Goal: Task Accomplishment & Management: Manage account settings

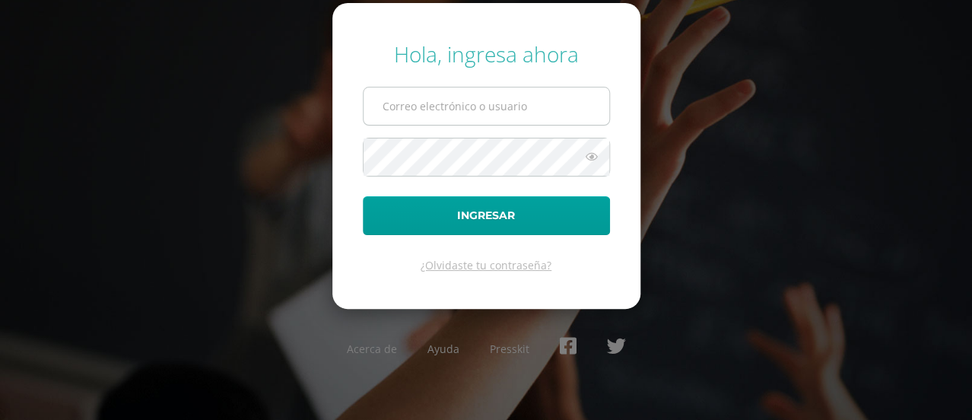
click at [456, 104] on input "text" at bounding box center [487, 105] width 246 height 37
type input "javier_alvarez@donbosco.edu.gt"
click at [363, 196] on button "Ingresar" at bounding box center [486, 215] width 247 height 39
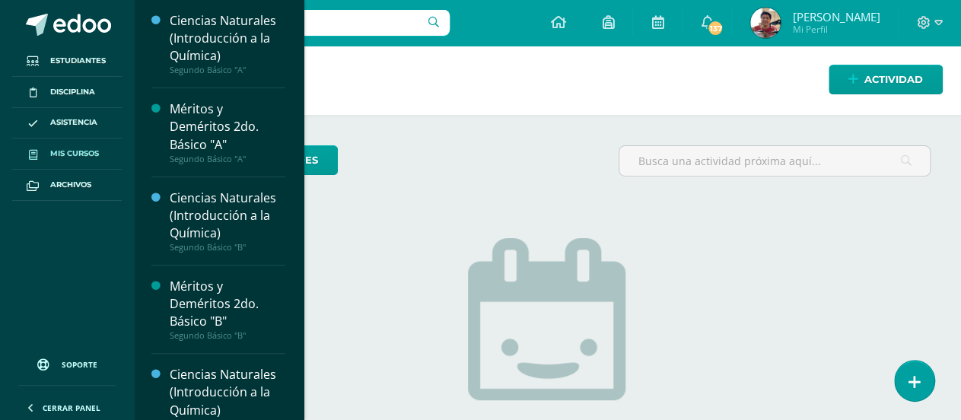
click at [68, 157] on span "Mis cursos" at bounding box center [74, 154] width 49 height 12
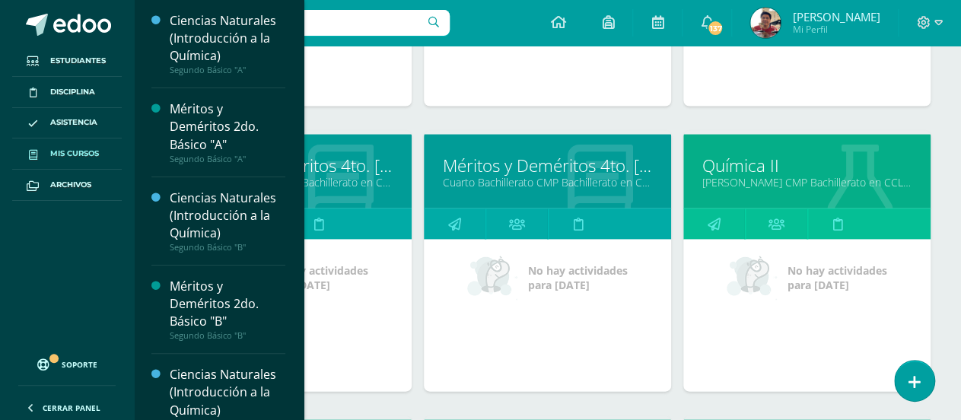
scroll to position [1520, 0]
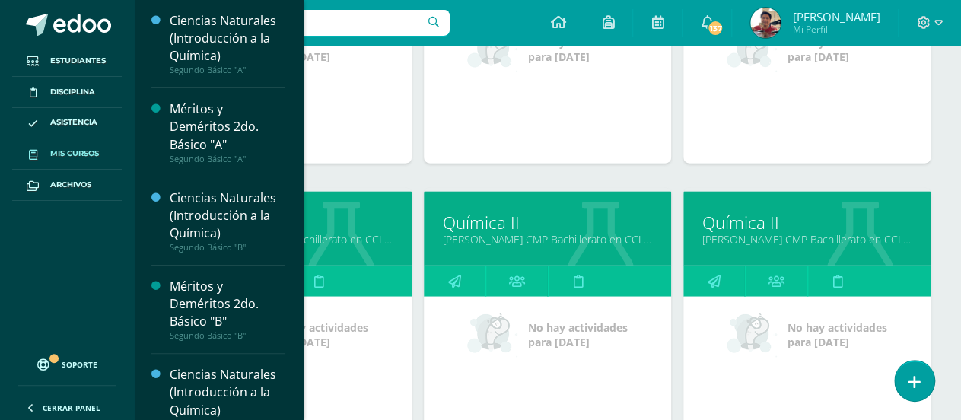
drag, startPoint x: 356, startPoint y: 226, endPoint x: 318, endPoint y: 170, distance: 67.3
click at [318, 170] on div "Méritos y Deméritos 4to. Bach. en CCLL. "D" Cuarto Bachillerato CMP Bachillerat…" at bounding box center [287, 45] width 259 height 285
click at [120, 13] on link at bounding box center [67, 23] width 134 height 46
click at [108, 236] on ul "Estudiantes Disciplina Asistencia Mis cursos Archivos" at bounding box center [67, 195] width 134 height 298
click at [105, 235] on ul "Estudiantes Disciplina Asistencia Mis cursos Archivos" at bounding box center [67, 195] width 134 height 298
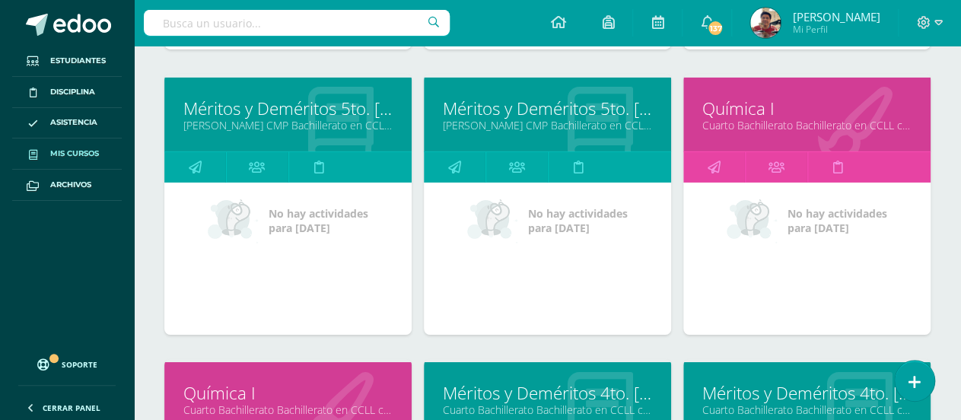
scroll to position [2357, 0]
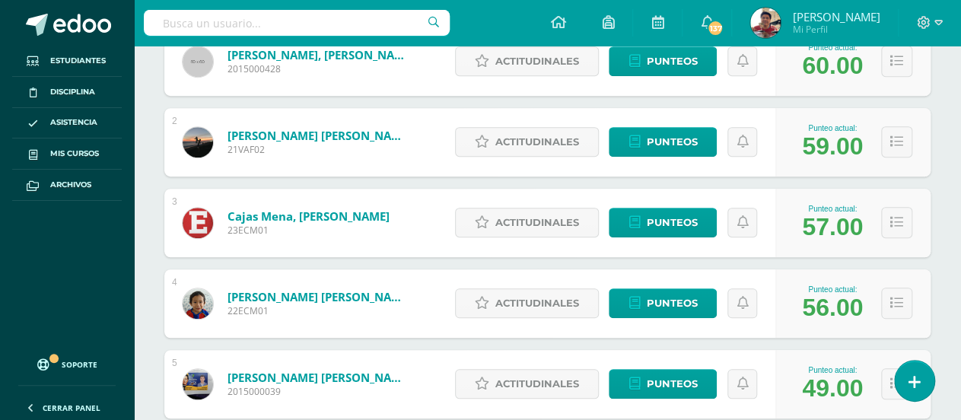
scroll to position [228, 0]
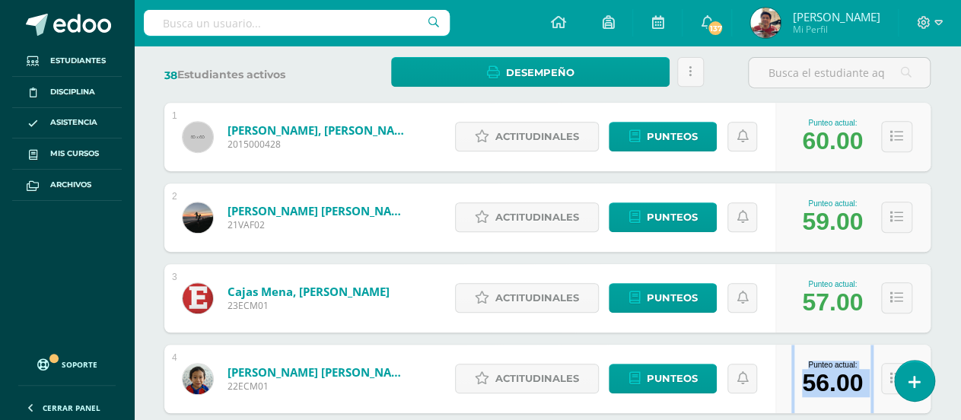
drag, startPoint x: 792, startPoint y: 377, endPoint x: 874, endPoint y: 371, distance: 81.6
click at [874, 371] on div "Punteo actual: 56.00" at bounding box center [852, 379] width 155 height 68
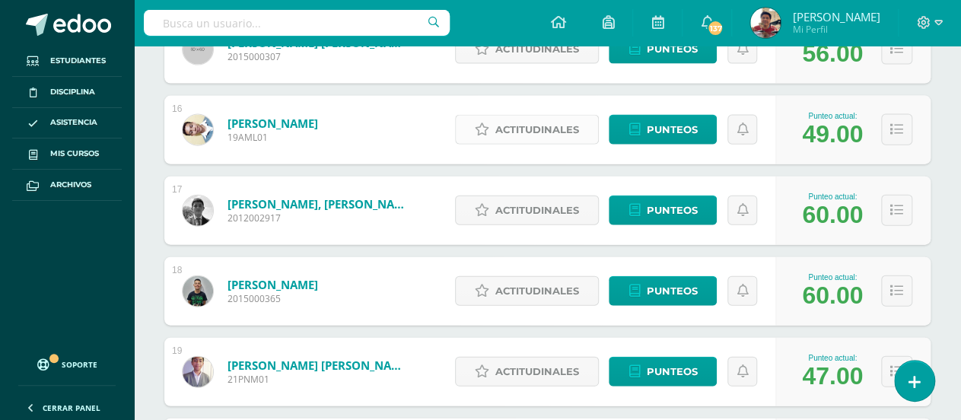
scroll to position [1292, 0]
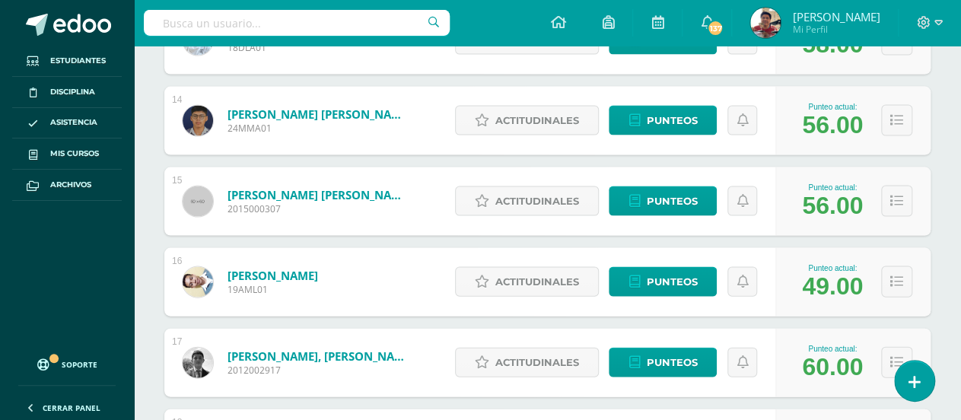
drag, startPoint x: 864, startPoint y: 199, endPoint x: 792, endPoint y: 200, distance: 72.3
click at [805, 200] on div "Punteo actual: 56.00" at bounding box center [832, 201] width 76 height 37
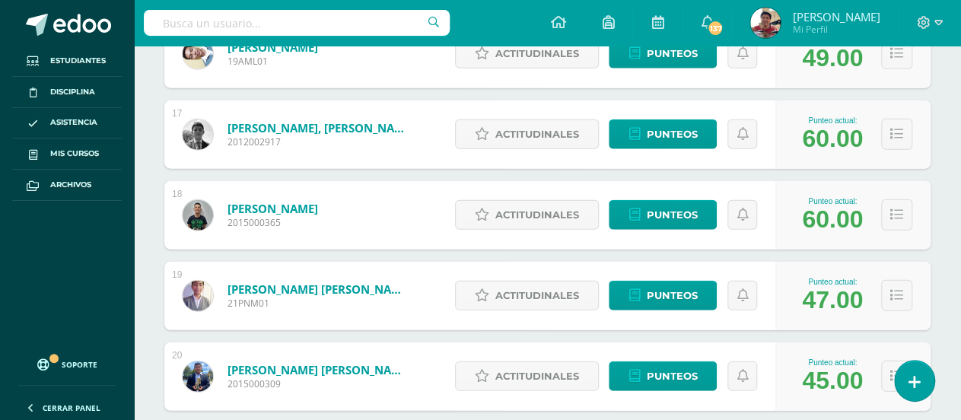
scroll to position [1673, 0]
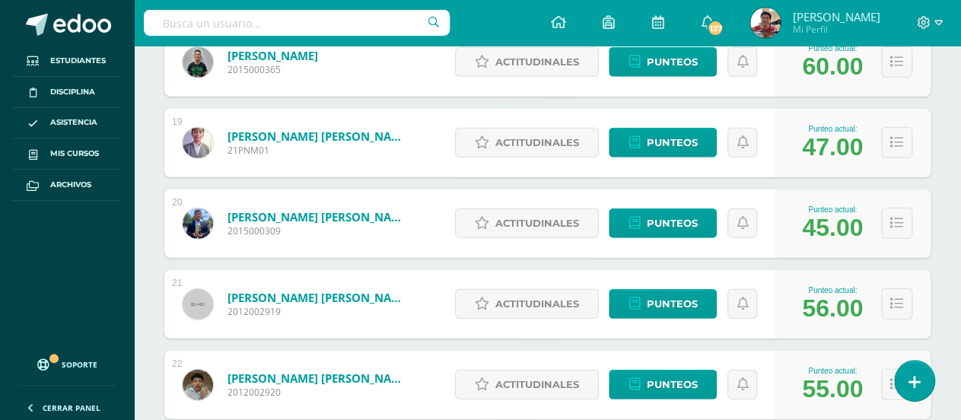
drag, startPoint x: 802, startPoint y: 307, endPoint x: 863, endPoint y: 308, distance: 61.6
click at [863, 308] on div "Punteo actual: 56.00" at bounding box center [832, 304] width 76 height 37
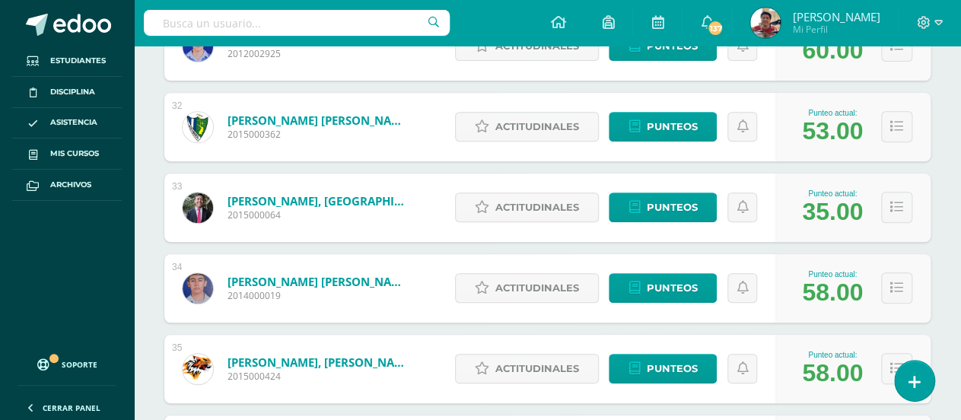
scroll to position [2205, 0]
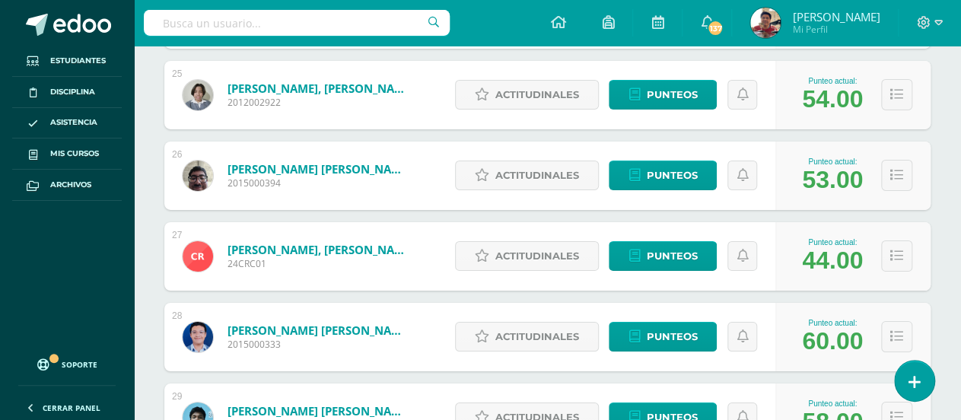
click at [862, 307] on div "Punteo actual: 60.00" at bounding box center [852, 337] width 155 height 68
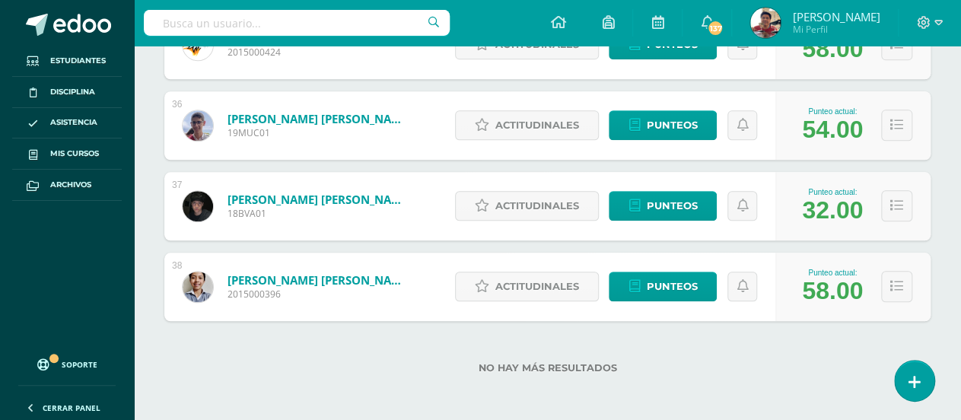
scroll to position [2985, 0]
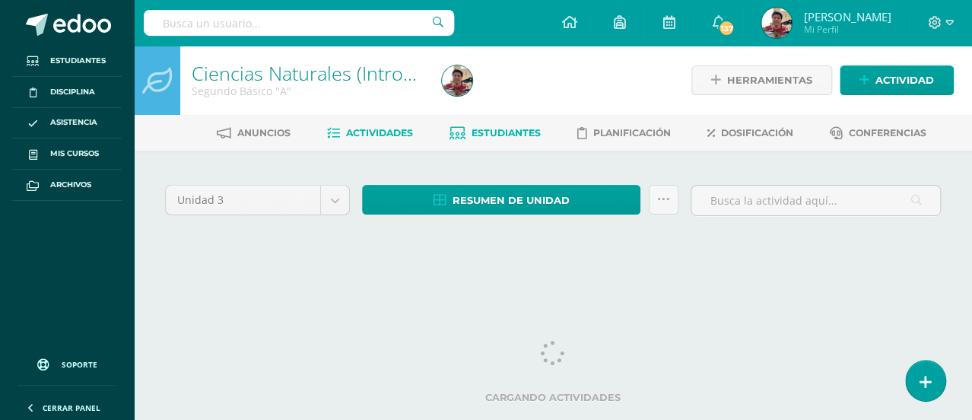
click at [506, 122] on link "Estudiantes" at bounding box center [494, 133] width 91 height 24
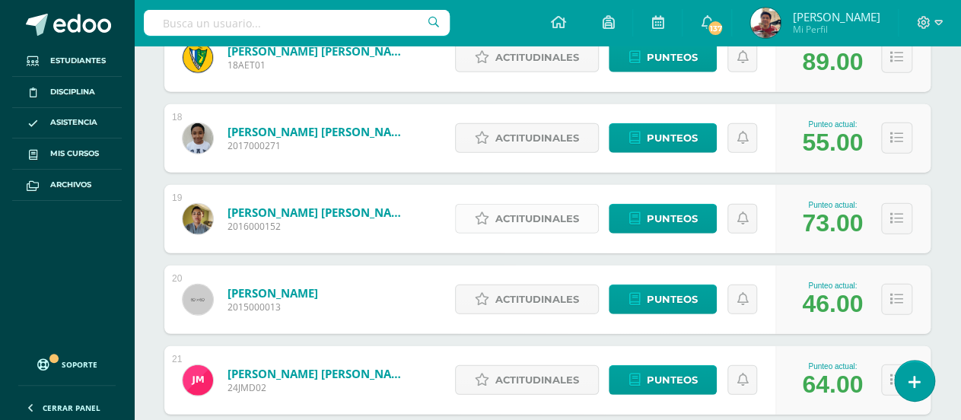
scroll to position [1749, 0]
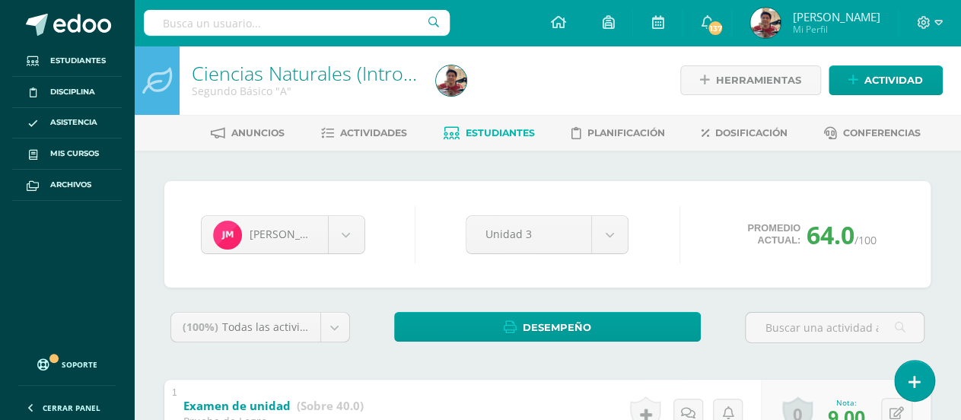
scroll to position [303, 0]
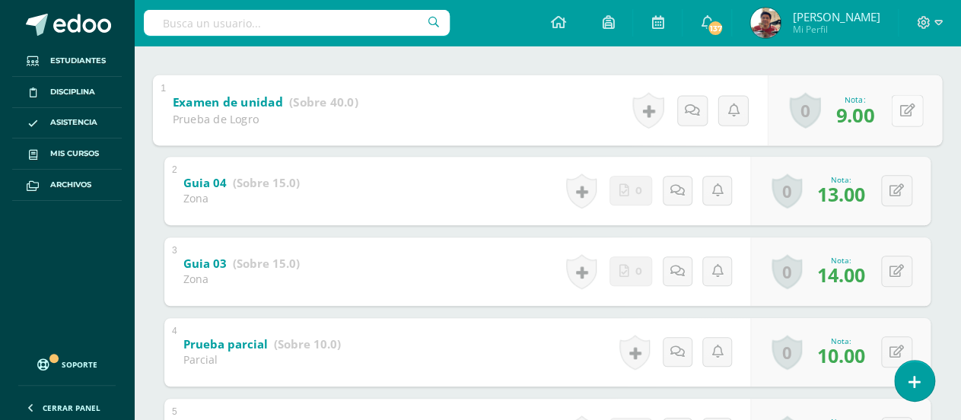
click at [895, 116] on button at bounding box center [907, 110] width 32 height 32
type input "11"
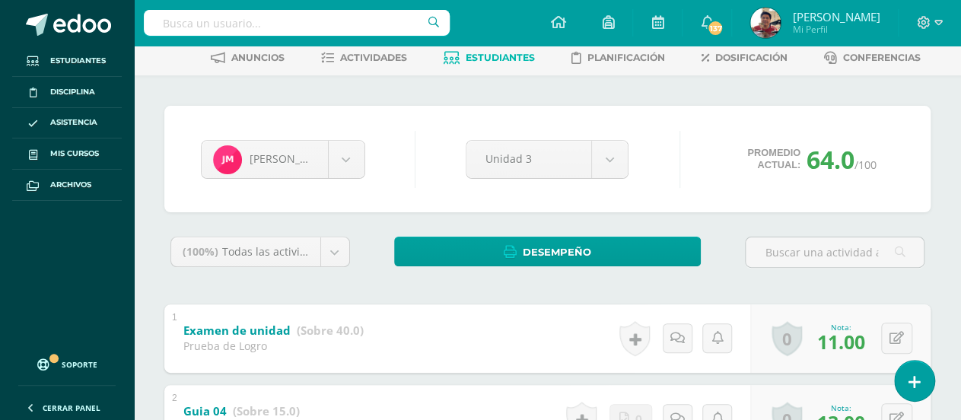
scroll to position [0, 0]
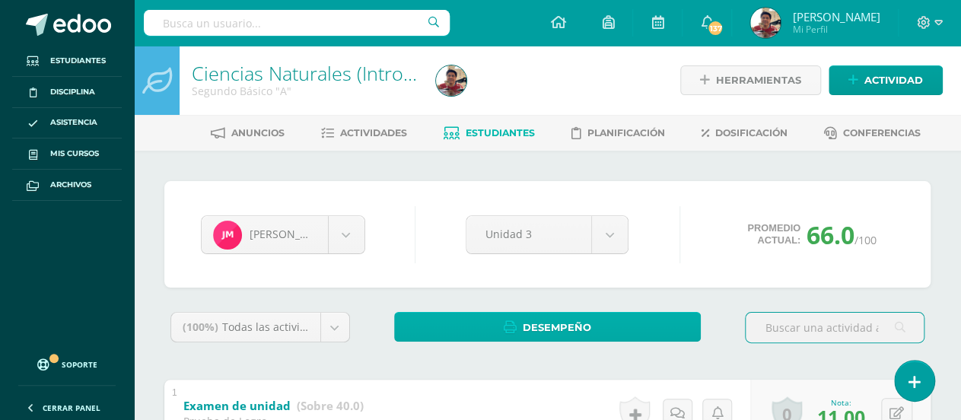
scroll to position [303, 0]
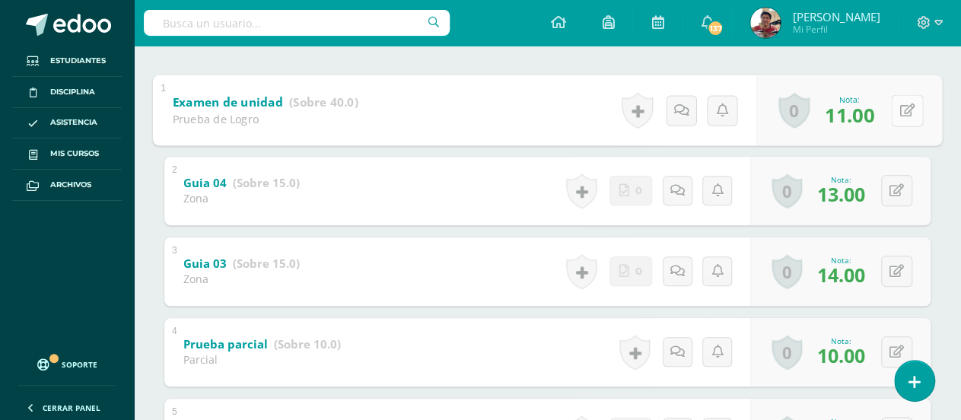
click at [892, 106] on button at bounding box center [907, 110] width 32 height 32
type input "15"
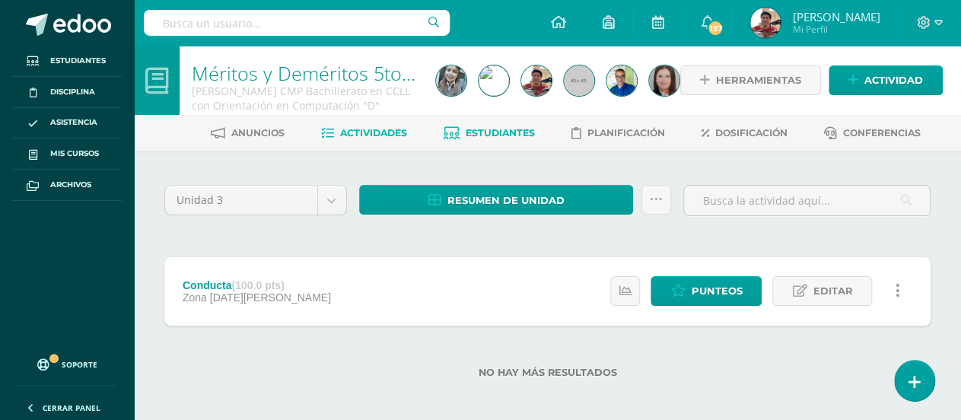
click at [509, 129] on span "Estudiantes" at bounding box center [499, 132] width 69 height 11
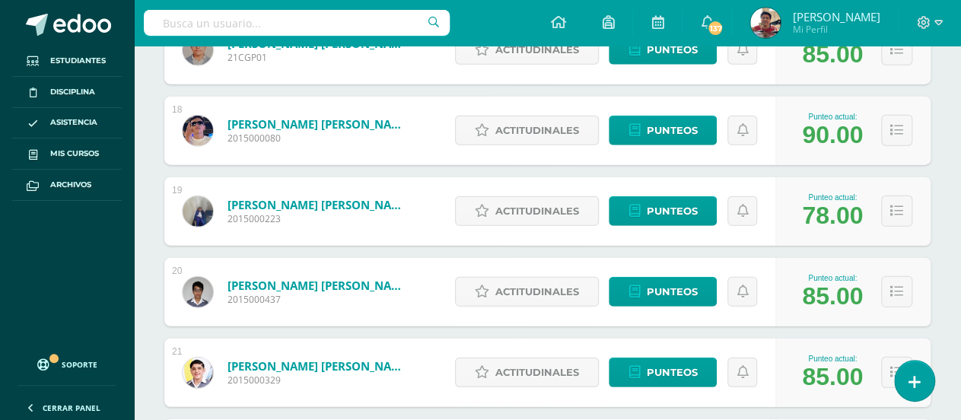
scroll to position [1757, 0]
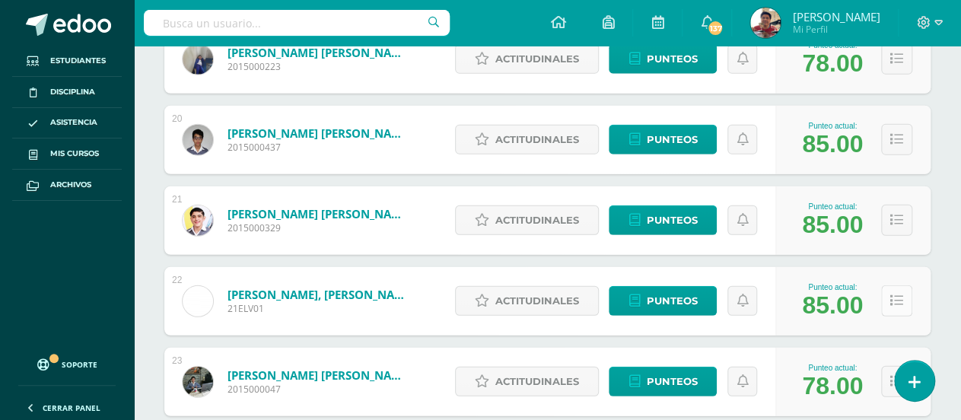
drag, startPoint x: 681, startPoint y: 291, endPoint x: 906, endPoint y: 299, distance: 224.5
click at [906, 299] on button at bounding box center [896, 300] width 31 height 31
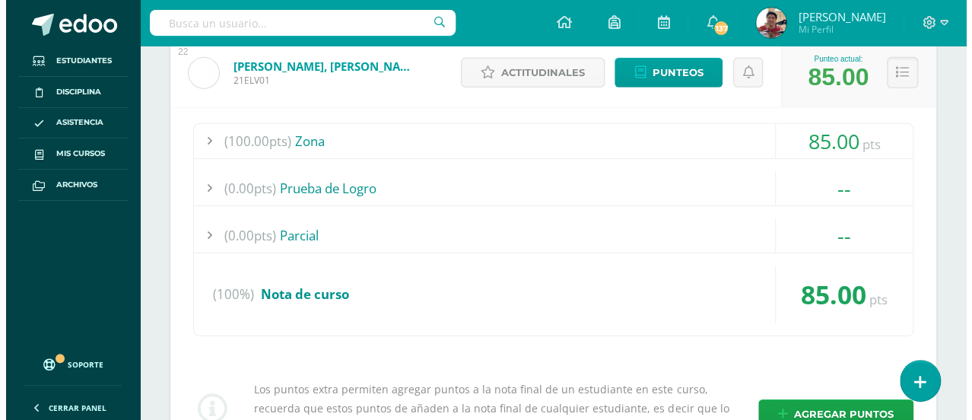
scroll to position [2137, 0]
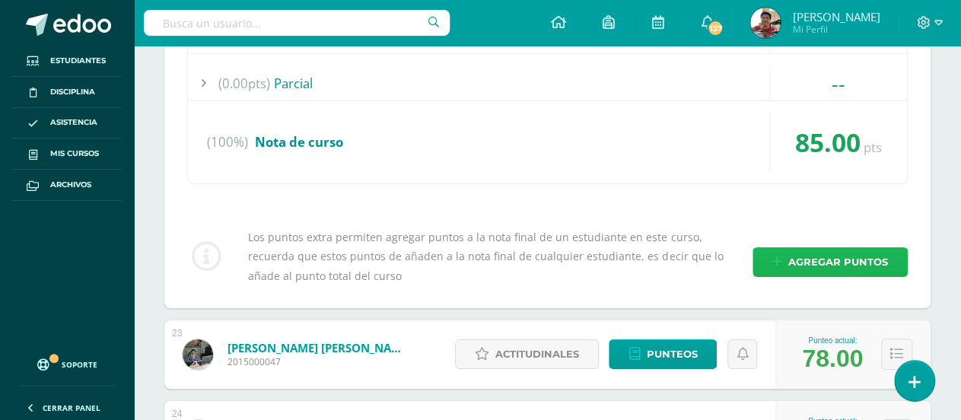
click at [797, 265] on span "Agregar puntos" at bounding box center [838, 262] width 100 height 28
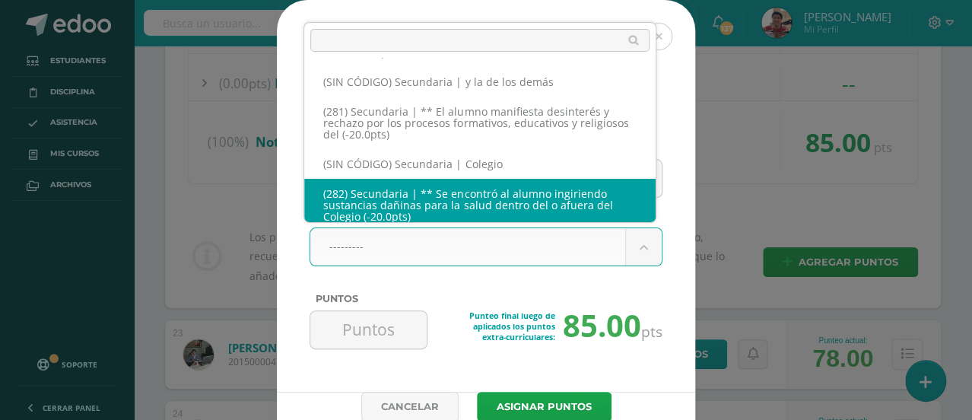
scroll to position [13246, 0]
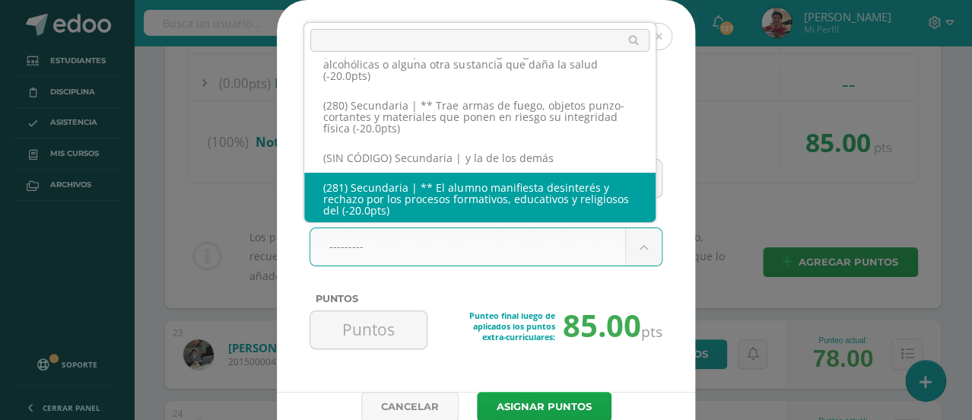
select select "316"
type input "-20"
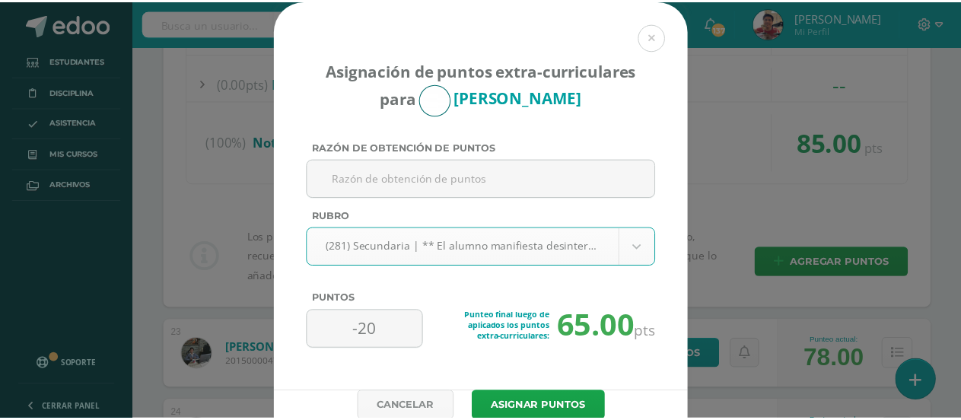
scroll to position [56, 0]
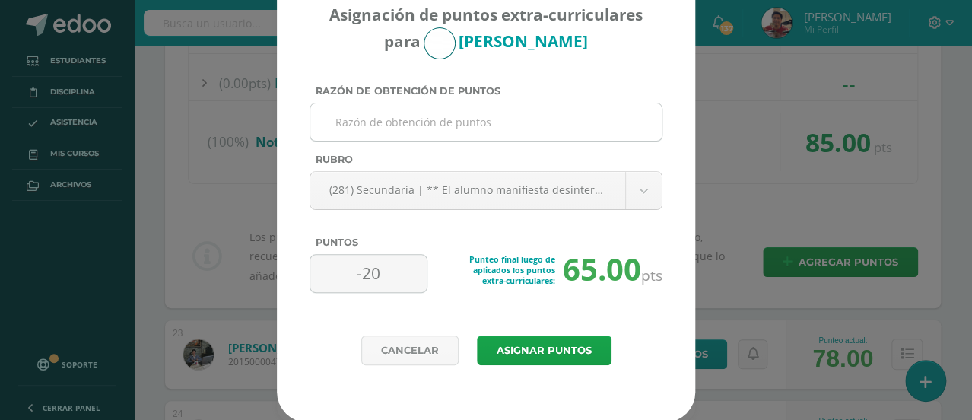
click at [444, 110] on input "Razón de obtención de puntos" at bounding box center [485, 121] width 339 height 37
type input "P"
click at [412, 345] on link "Cancelar" at bounding box center [409, 350] width 97 height 30
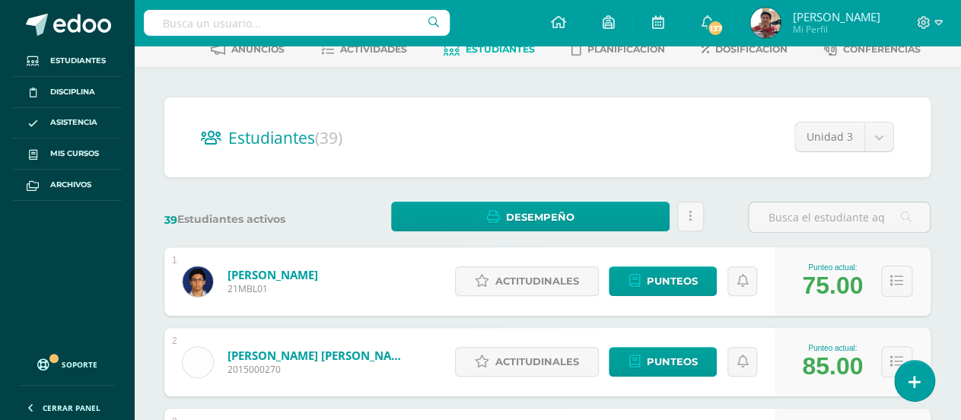
scroll to position [0, 0]
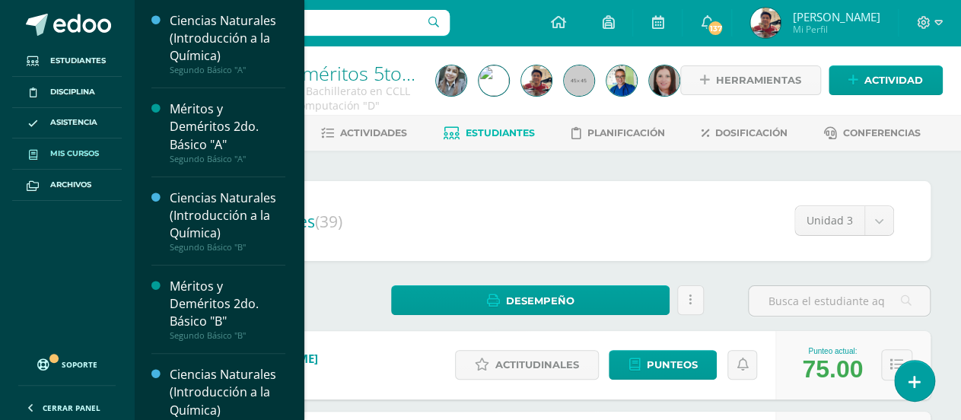
click span "Mis cursos"
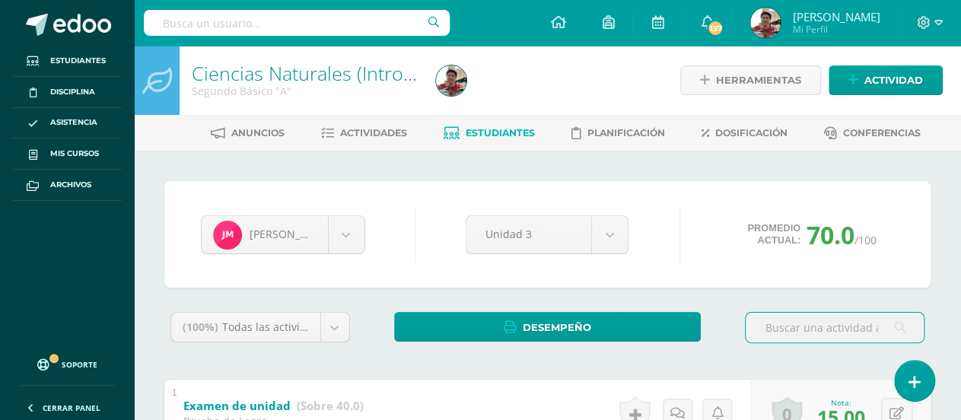
click at [630, 233] on div "Unidad 3 Unidad 1 Unidad 2 Unidad 3 Unidad 4" at bounding box center [547, 234] width 176 height 39
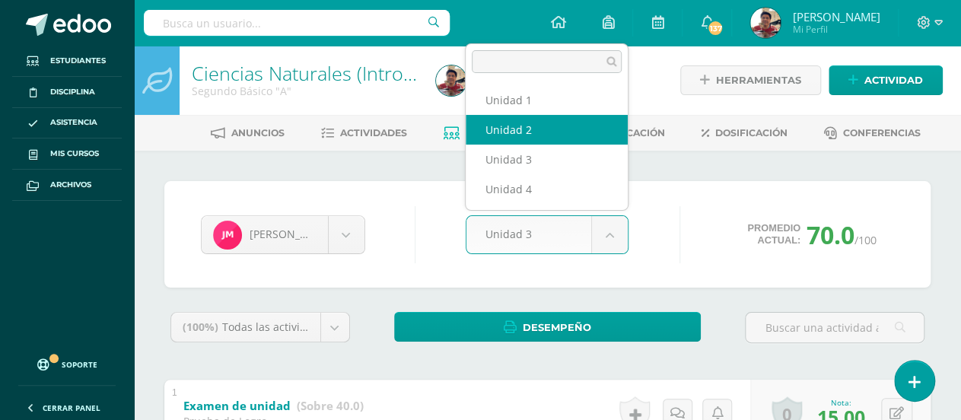
select select "Unidad 2"
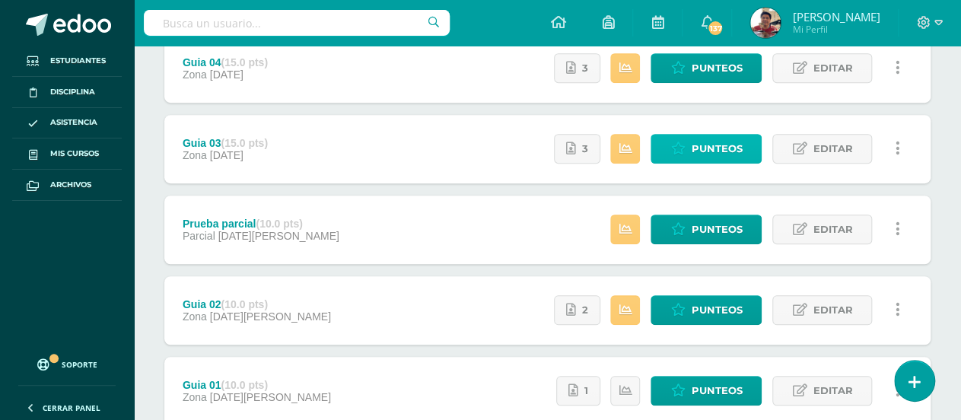
scroll to position [407, 0]
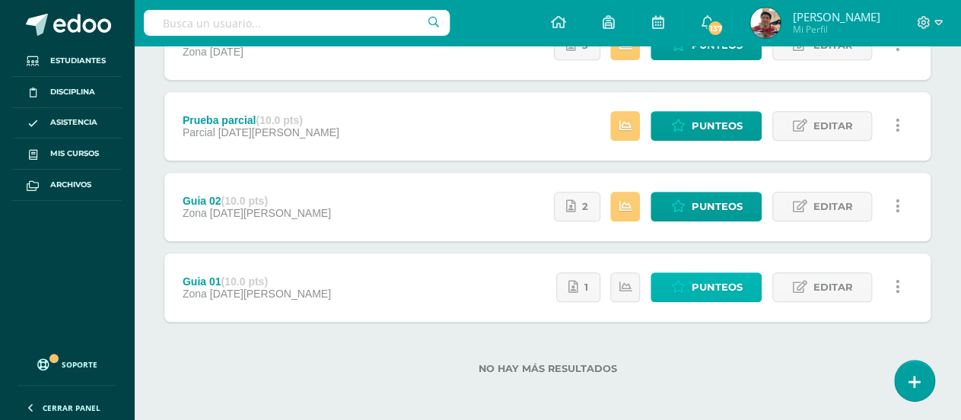
drag, startPoint x: 684, startPoint y: 269, endPoint x: 684, endPoint y: 287, distance: 18.3
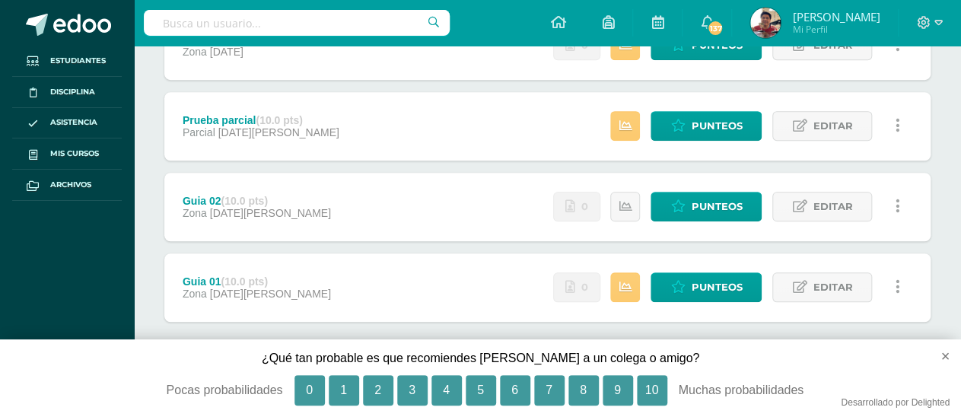
scroll to position [103, 0]
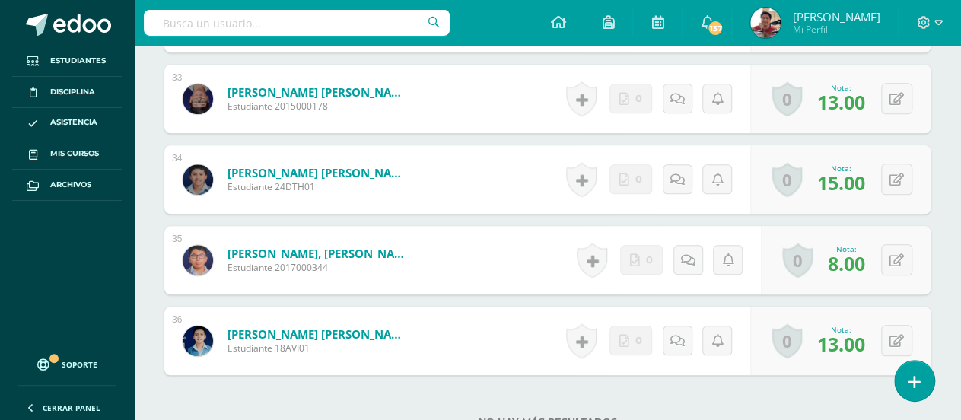
scroll to position [3168, 0]
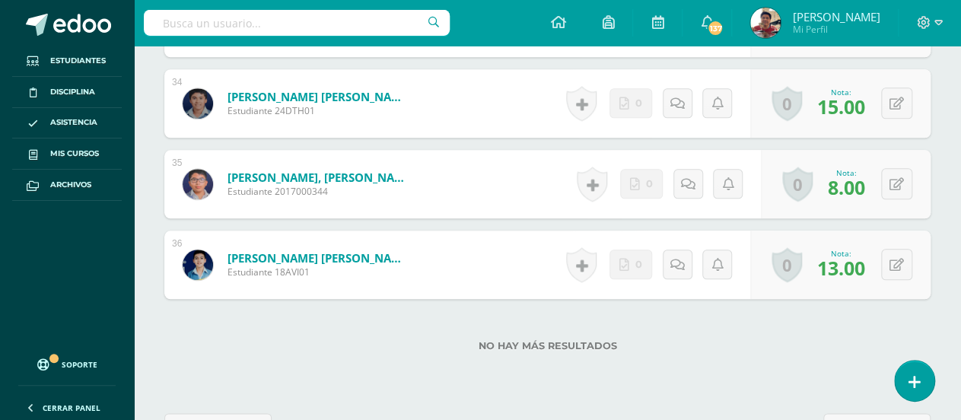
scroll to position [3168, 0]
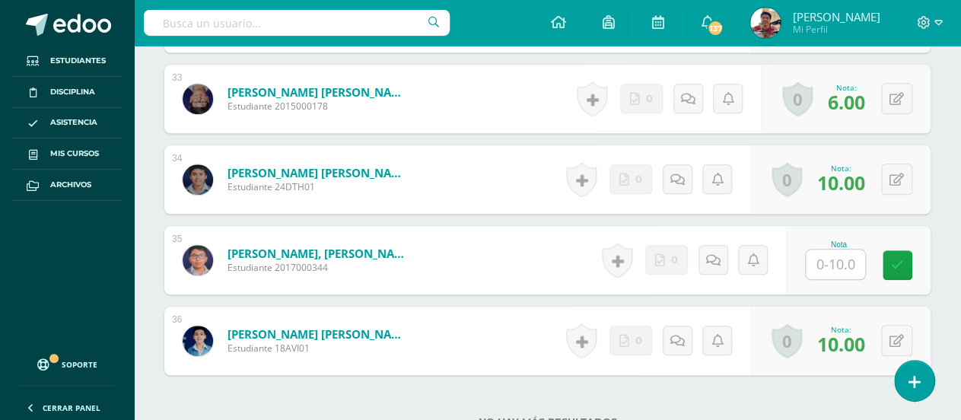
scroll to position [3168, 0]
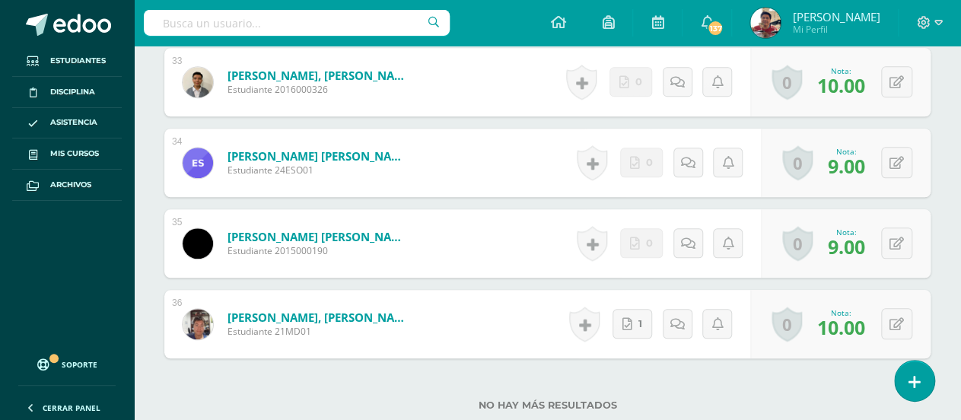
scroll to position [2756, 0]
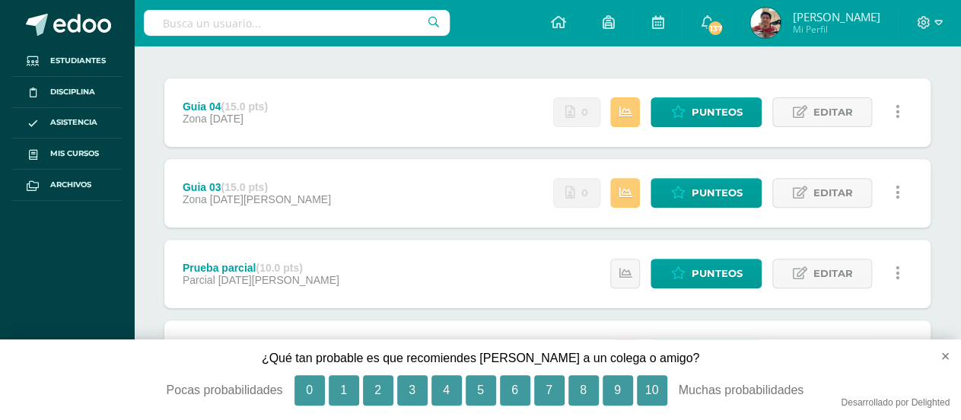
scroll to position [103, 0]
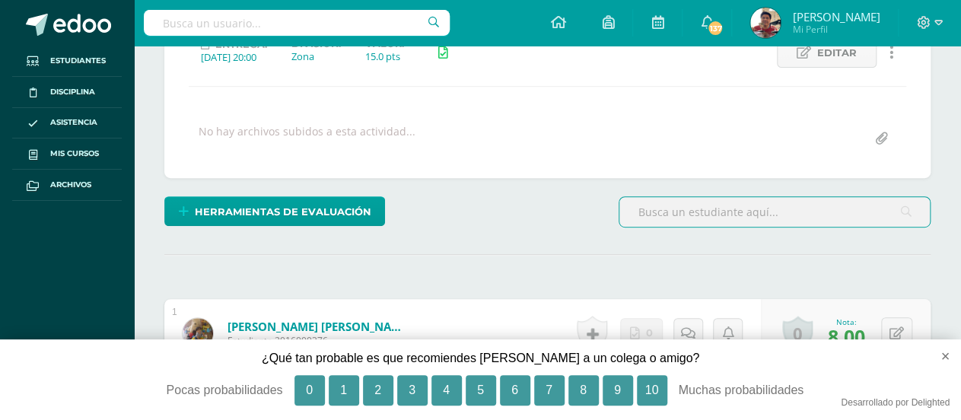
scroll to position [306, 0]
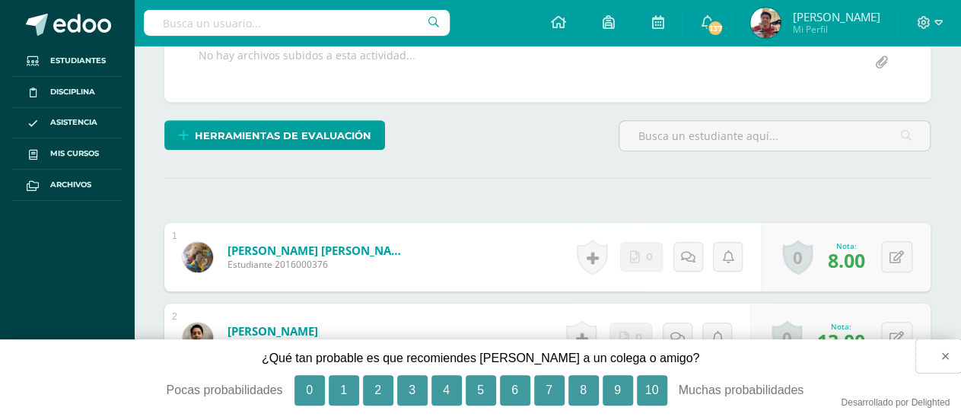
drag, startPoint x: 941, startPoint y: 353, endPoint x: 912, endPoint y: 328, distance: 38.3
click at [948, 353] on button "×" at bounding box center [938, 355] width 45 height 33
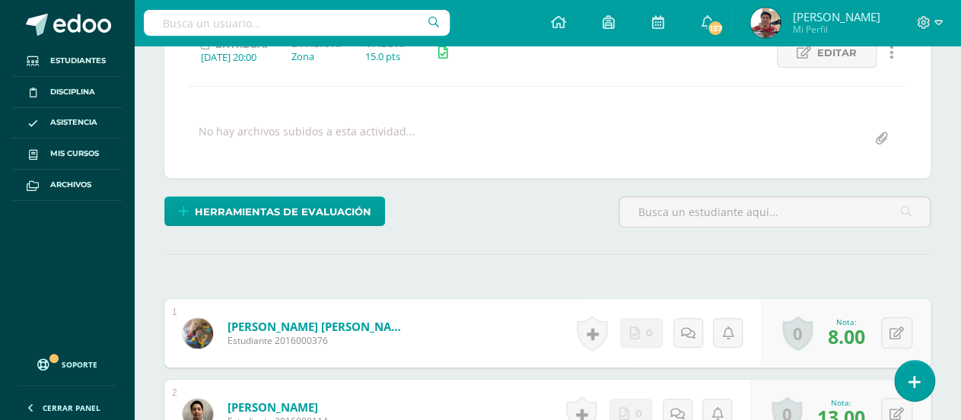
scroll to position [2, 0]
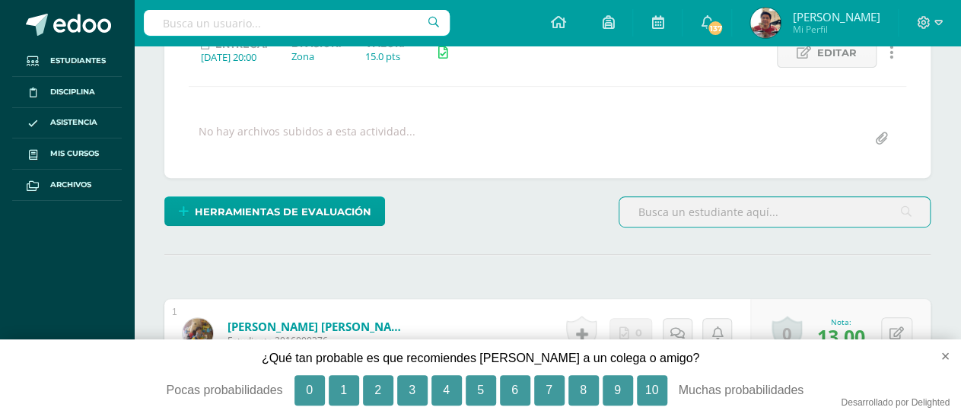
scroll to position [534, 0]
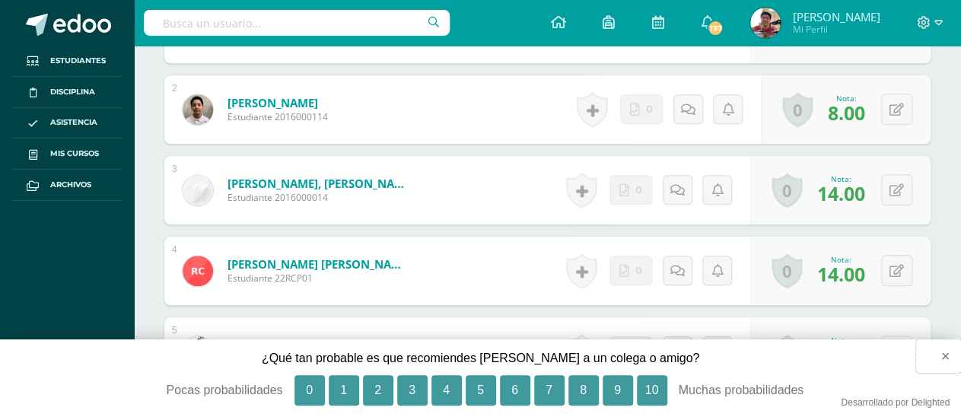
click at [944, 353] on button "×" at bounding box center [938, 355] width 45 height 33
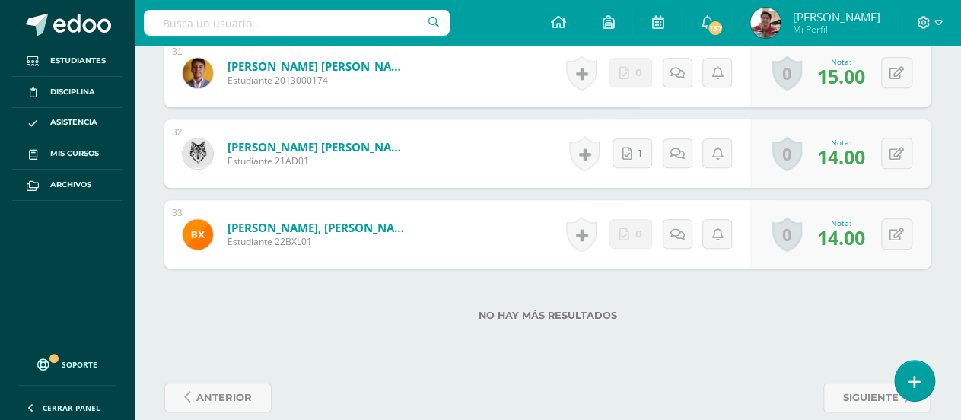
scroll to position [2927, 0]
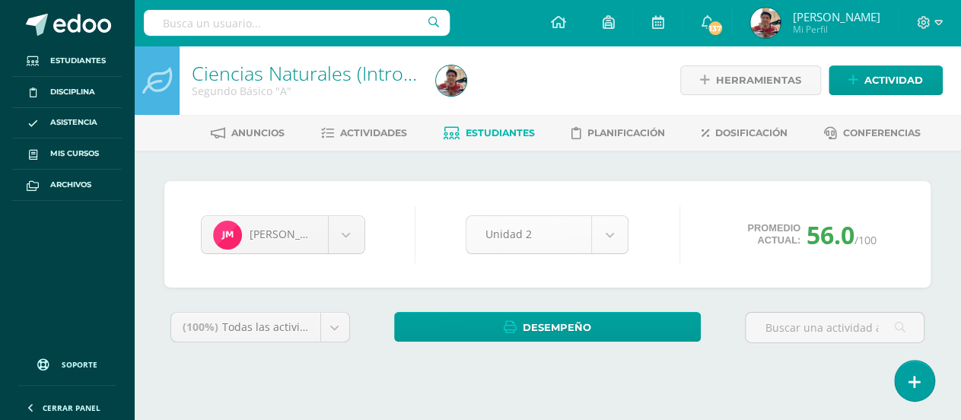
click at [621, 240] on body "Estudiantes Disciplina Asistencia Mis cursos Archivos Soporte Centro de ayuda Ú…" at bounding box center [480, 205] width 961 height 410
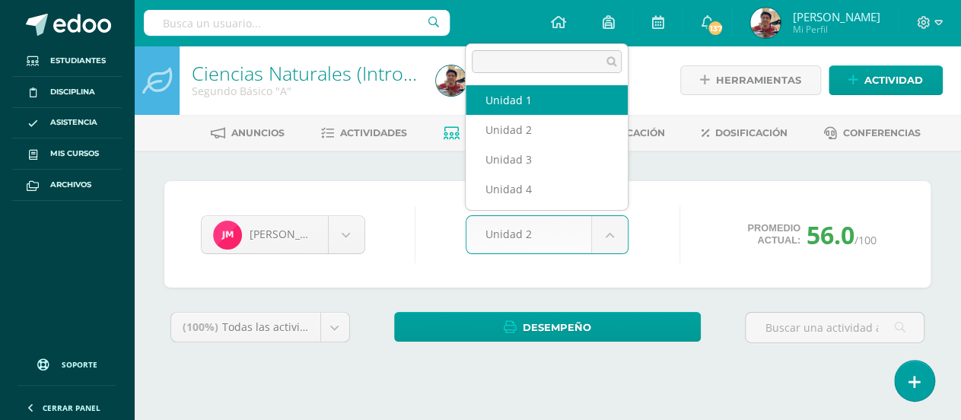
select select "Unidad 1"
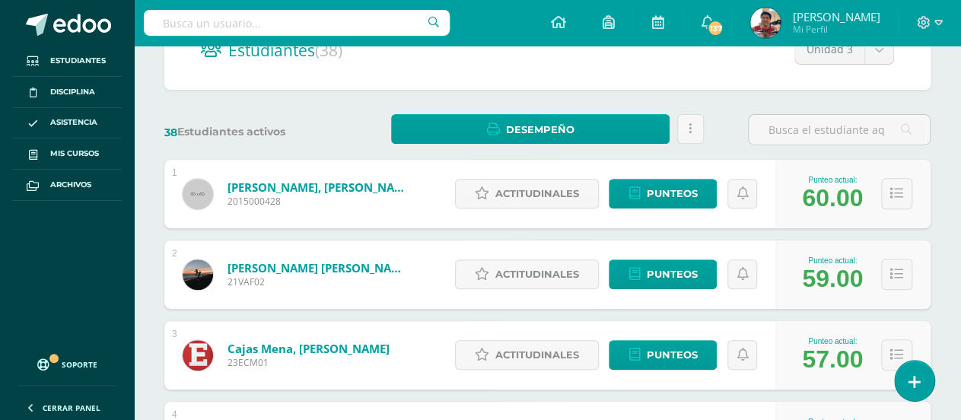
scroll to position [19, 0]
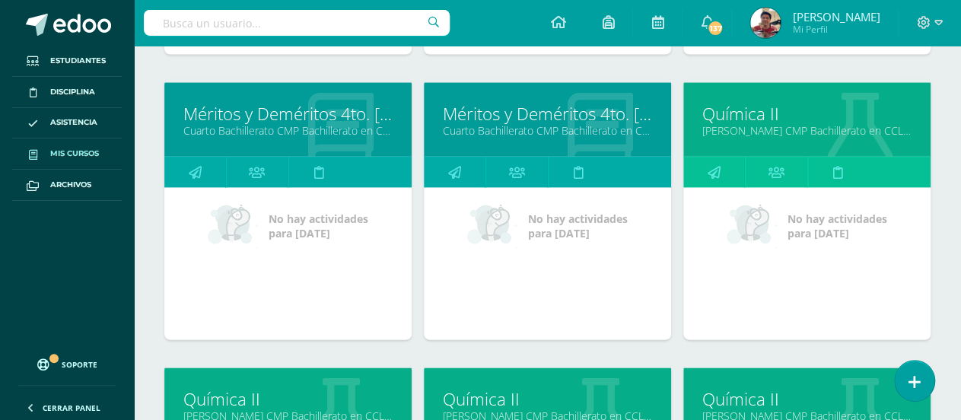
scroll to position [1496, 0]
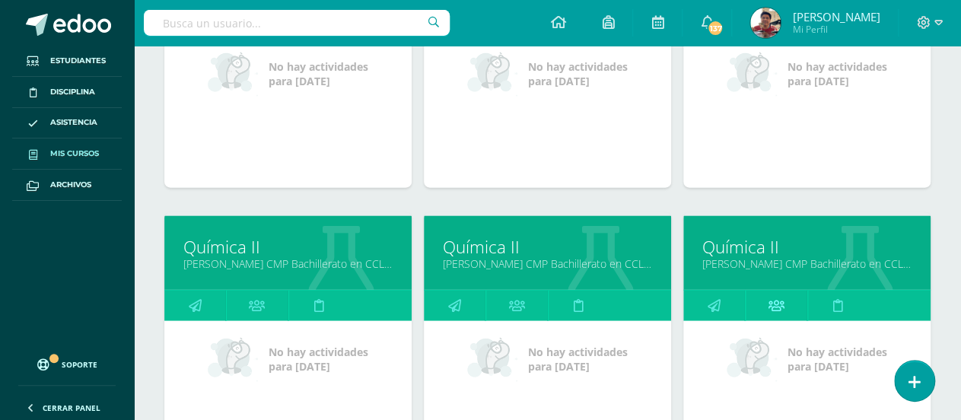
drag, startPoint x: 747, startPoint y: 243, endPoint x: 778, endPoint y: 303, distance: 67.7
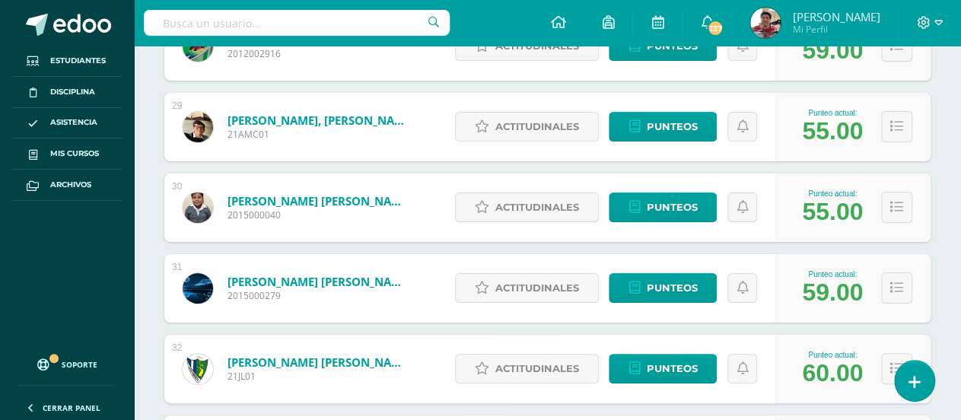
scroll to position [2571, 0]
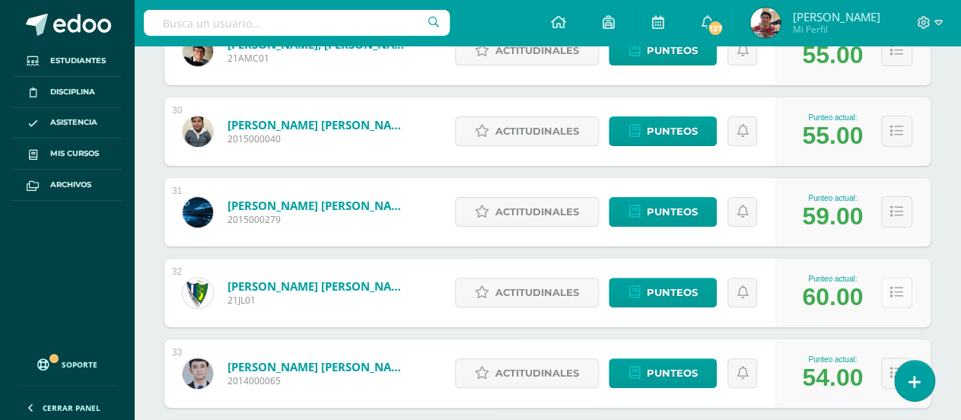
click at [899, 290] on icon at bounding box center [896, 292] width 13 height 13
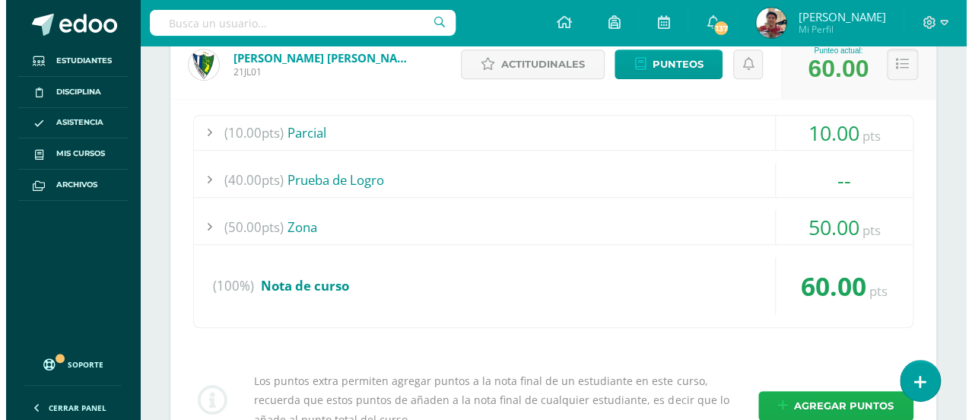
scroll to position [2876, 0]
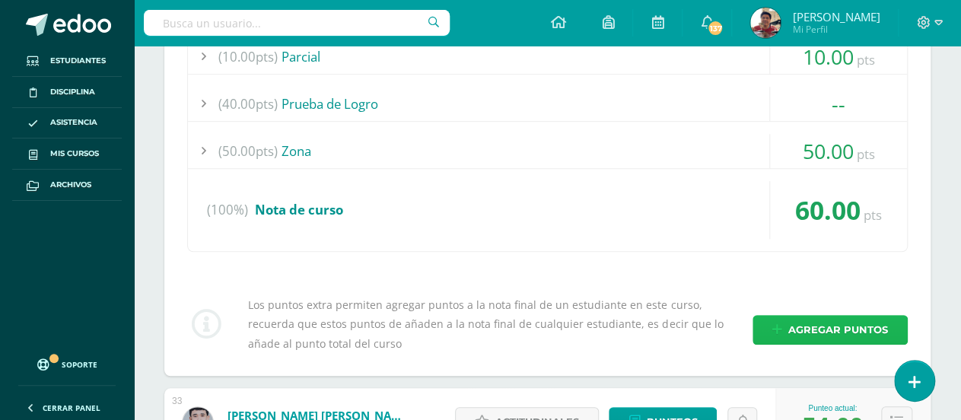
click at [832, 329] on span "Agregar puntos" at bounding box center [838, 330] width 100 height 28
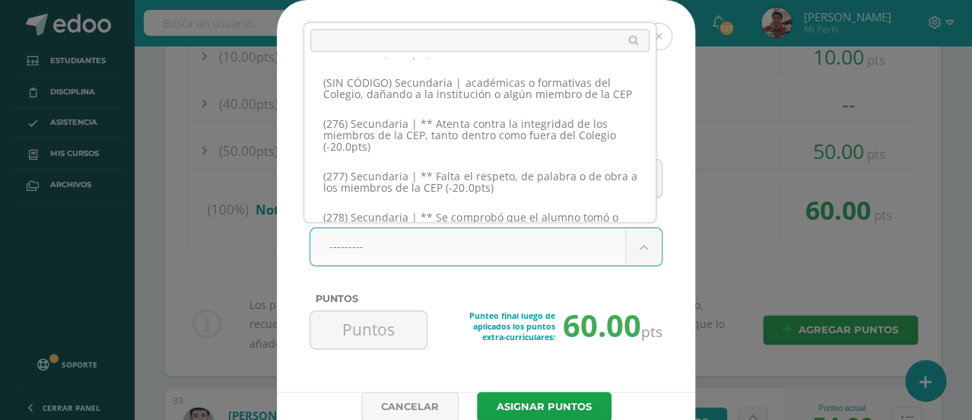
scroll to position [13061, 0]
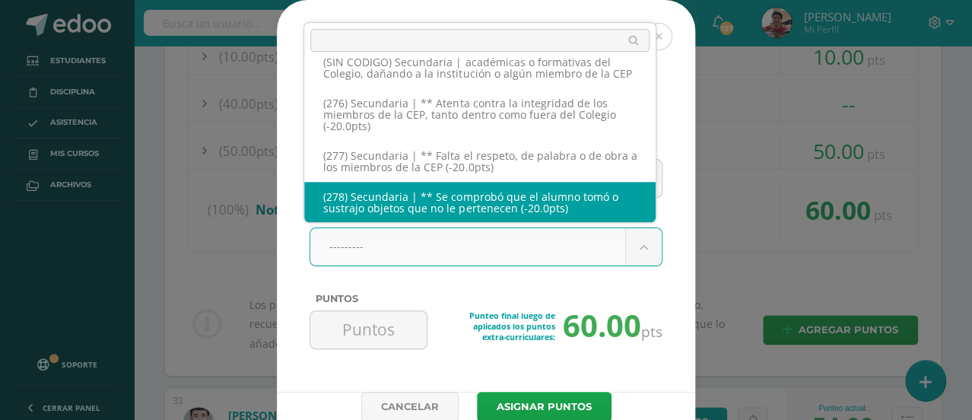
select select "312"
type input "-20"
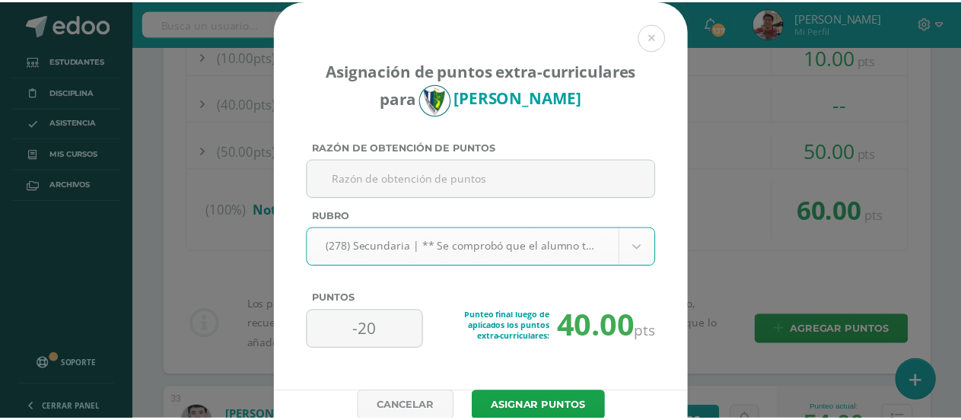
scroll to position [56, 0]
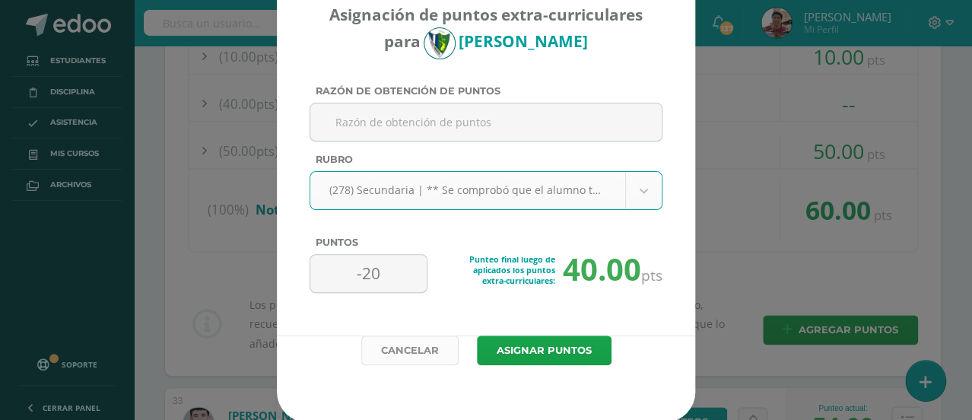
click at [391, 351] on link "Cancelar" at bounding box center [409, 350] width 97 height 30
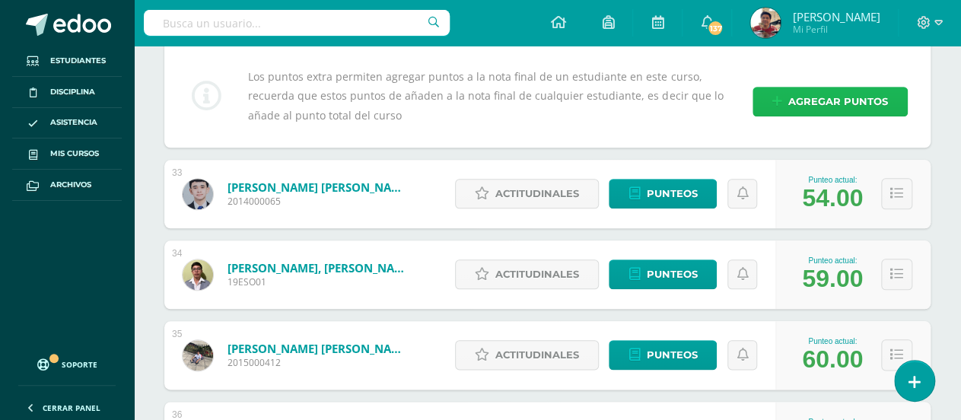
scroll to position [3180, 0]
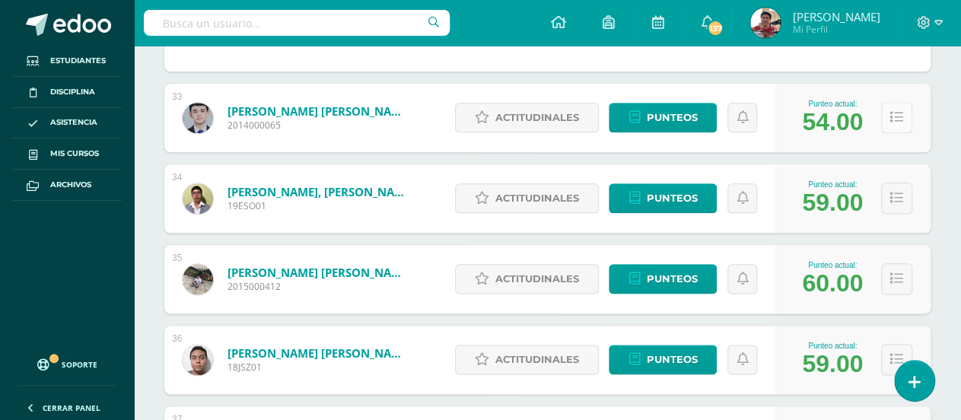
click at [902, 122] on button at bounding box center [896, 117] width 31 height 31
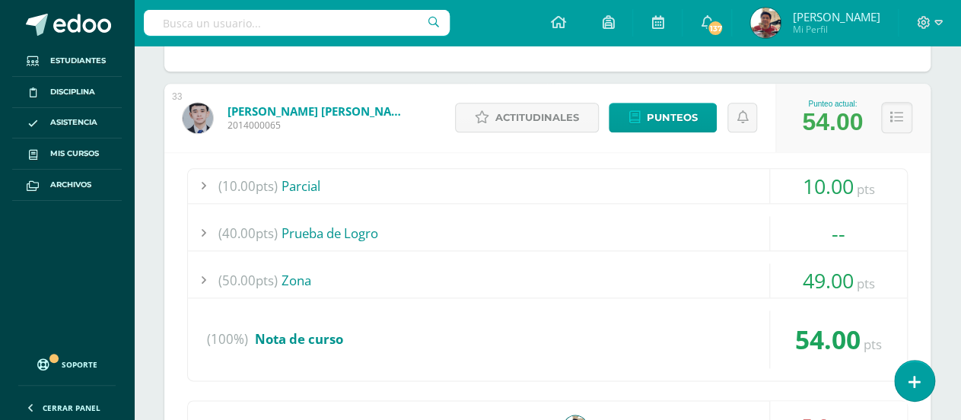
click at [198, 275] on div at bounding box center [203, 280] width 30 height 34
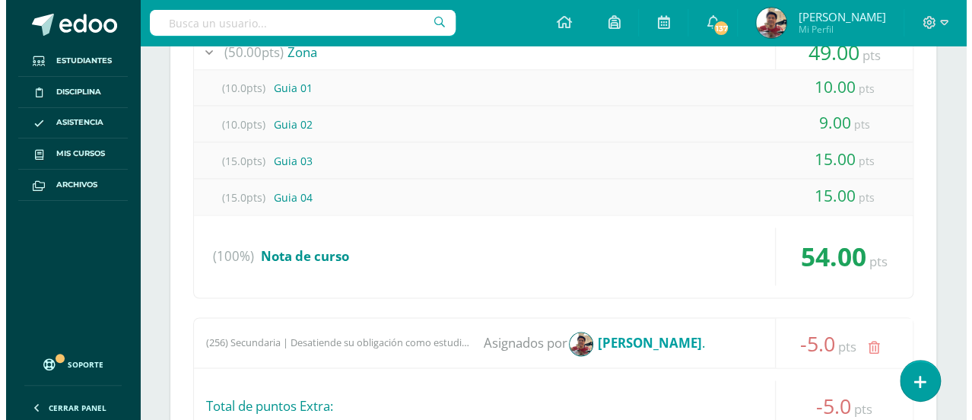
scroll to position [3636, 0]
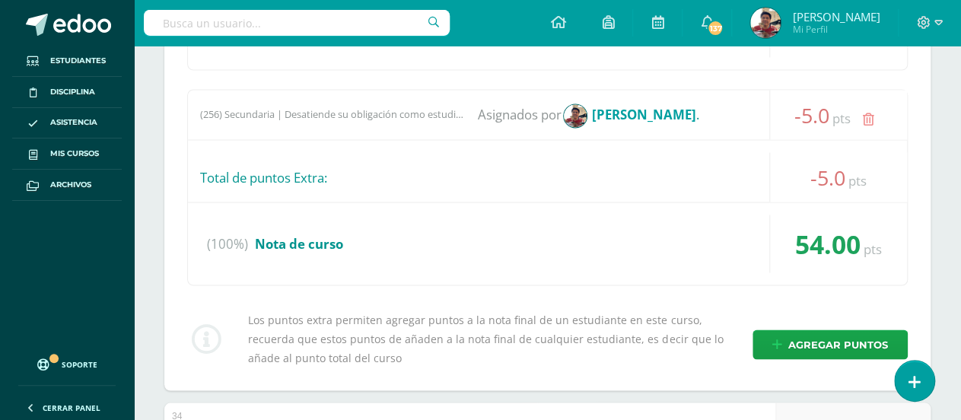
click at [868, 117] on icon at bounding box center [867, 119] width 11 height 13
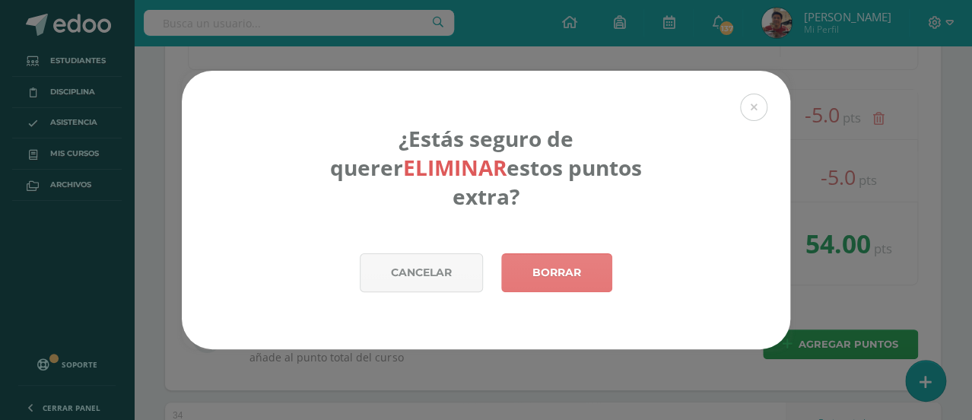
click at [537, 253] on link "Borrar" at bounding box center [556, 272] width 111 height 39
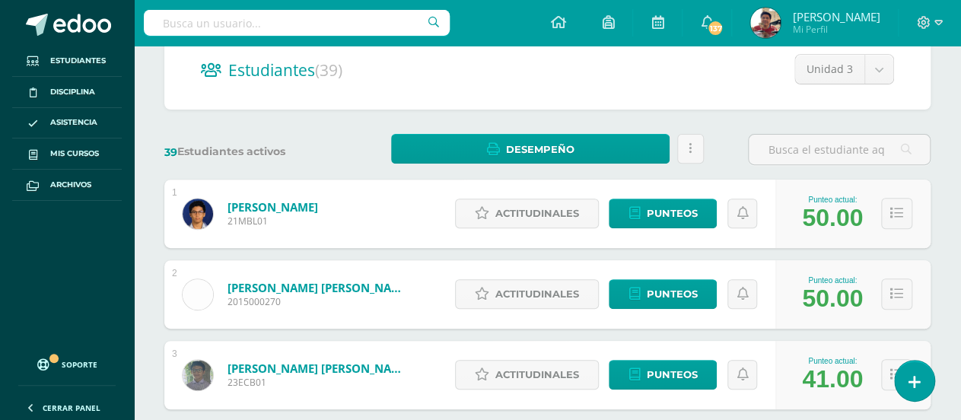
scroll to position [228, 0]
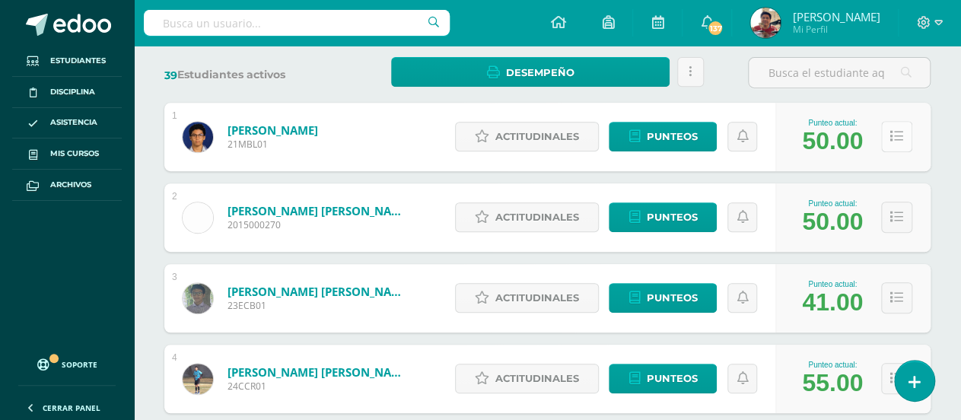
click at [908, 135] on button at bounding box center [896, 136] width 31 height 31
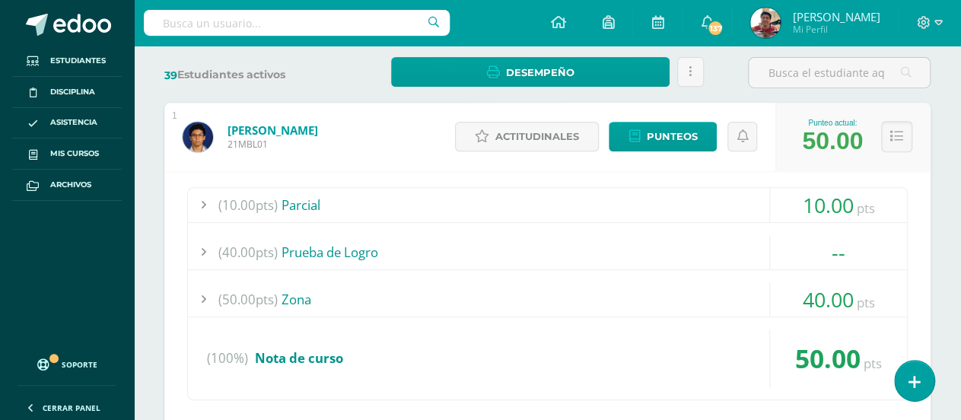
scroll to position [608, 0]
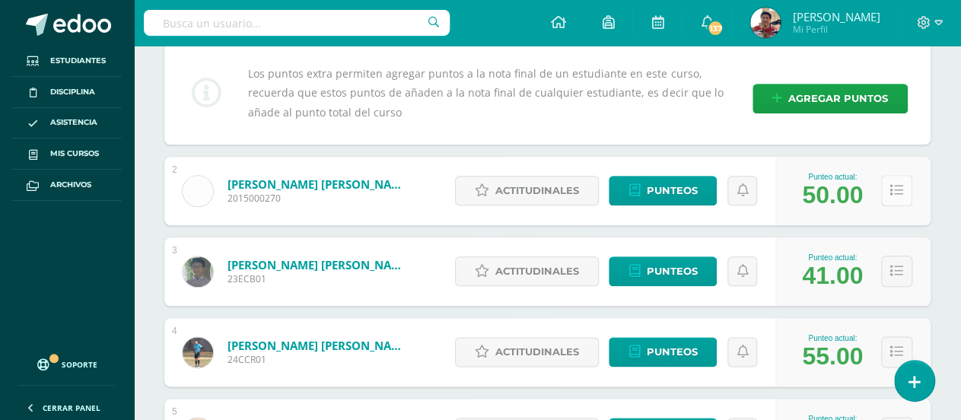
click at [894, 185] on icon at bounding box center [896, 190] width 13 height 13
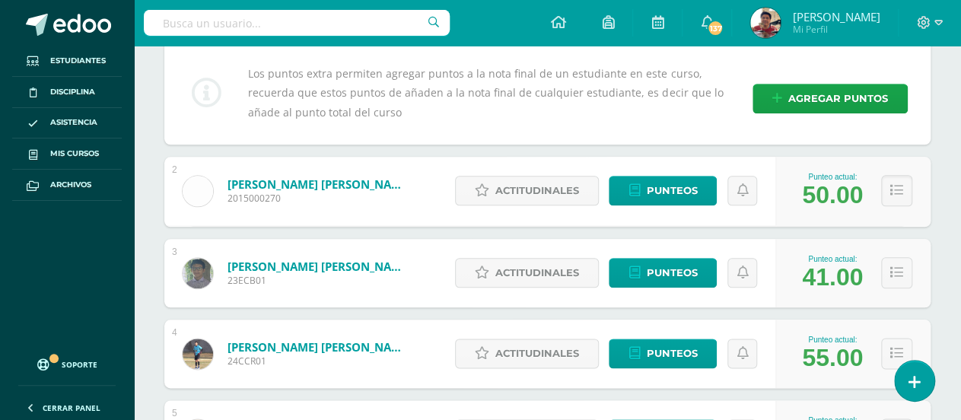
click at [901, 167] on div "Punteo actual: 50.00" at bounding box center [852, 191] width 155 height 68
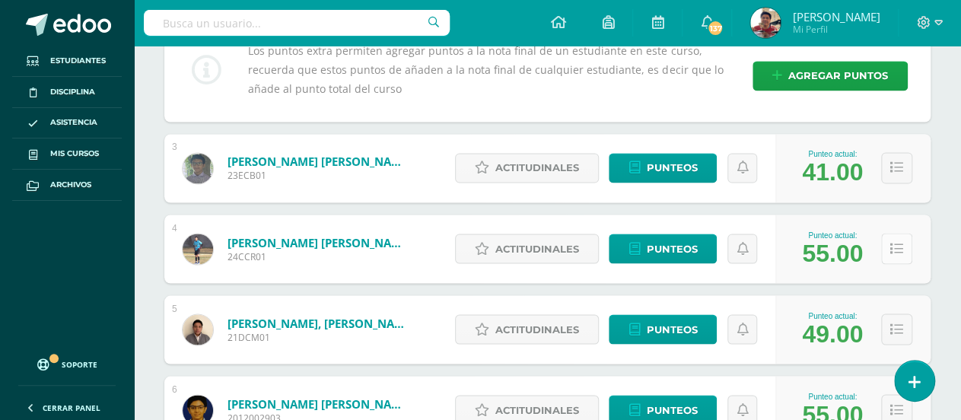
scroll to position [1140, 0]
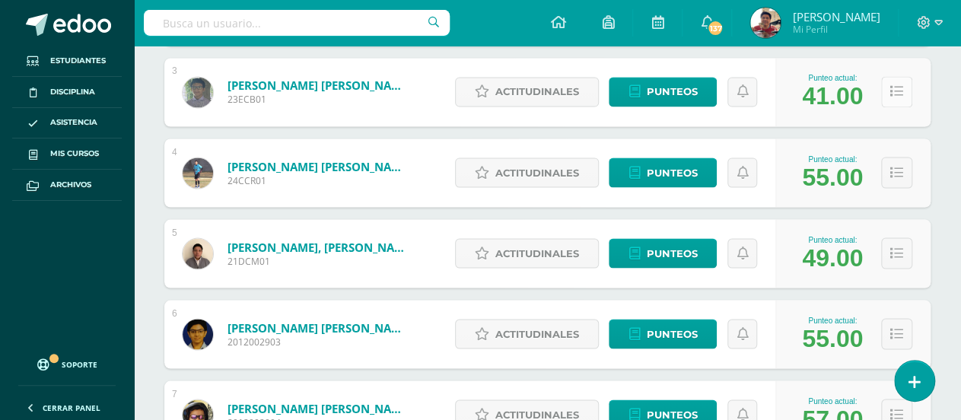
click at [894, 91] on icon at bounding box center [896, 91] width 13 height 13
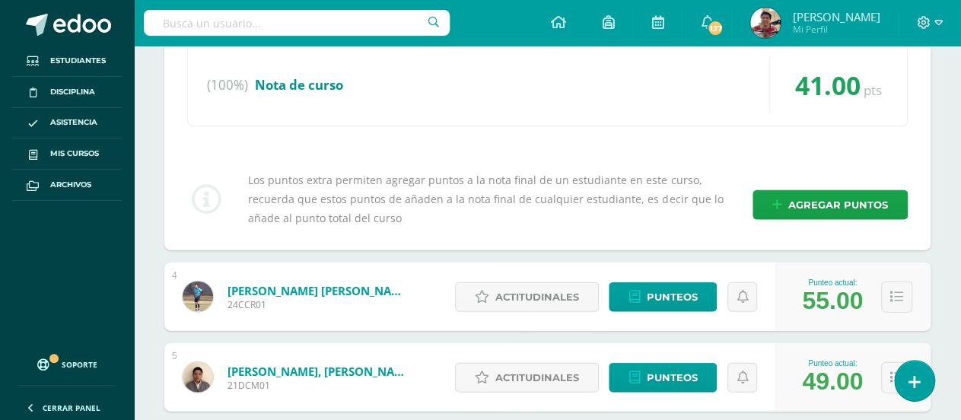
scroll to position [1520, 0]
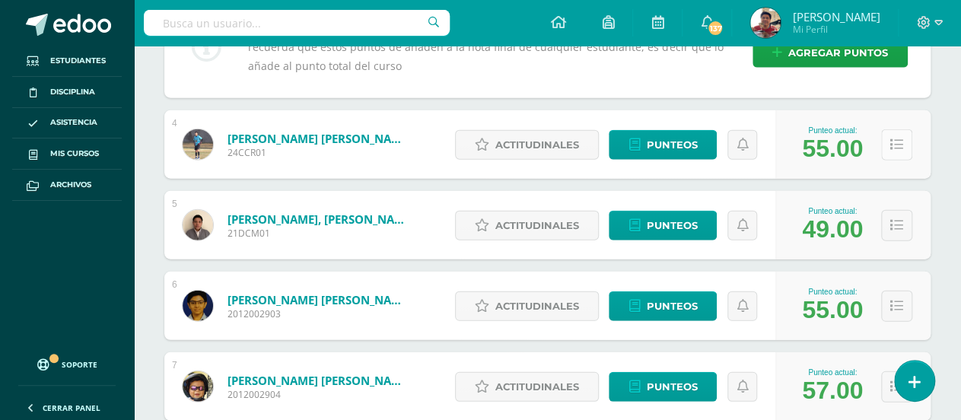
click at [889, 148] on button at bounding box center [896, 144] width 31 height 31
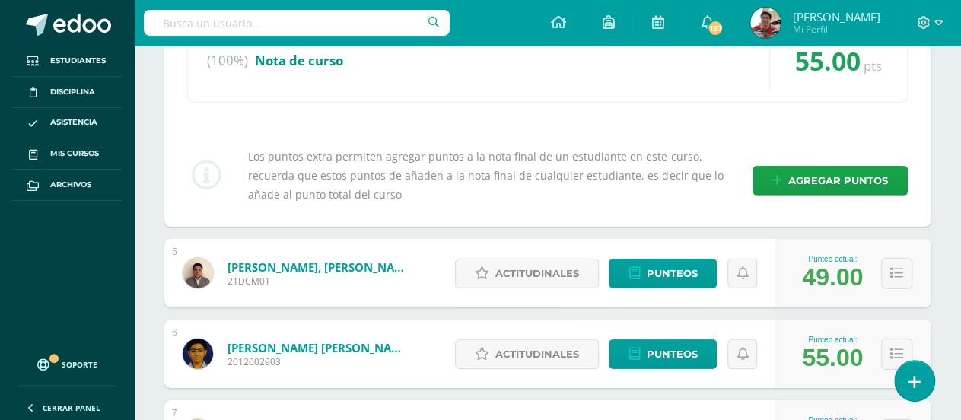
scroll to position [1901, 0]
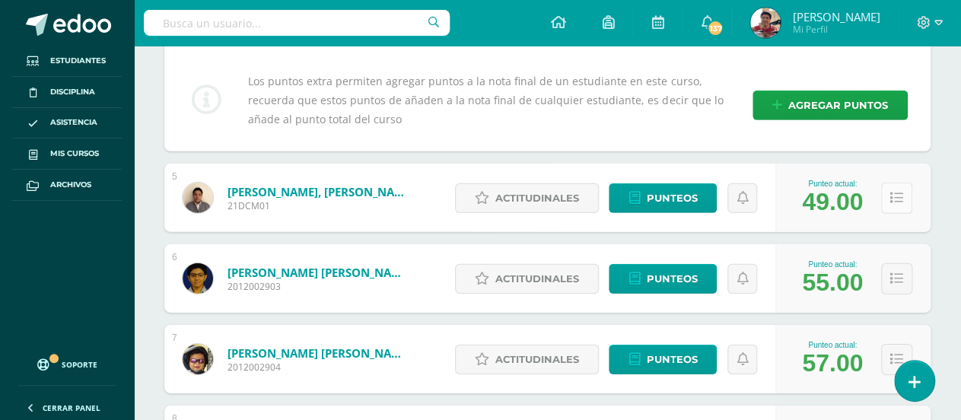
click at [903, 189] on button at bounding box center [896, 198] width 31 height 31
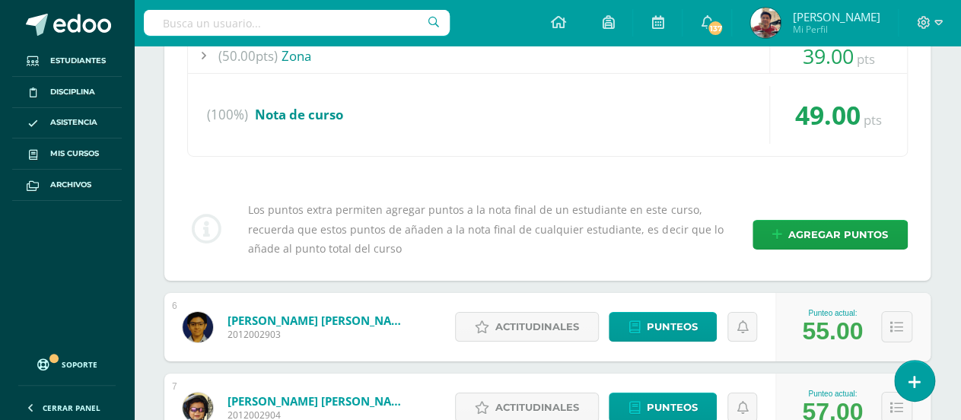
scroll to position [2357, 0]
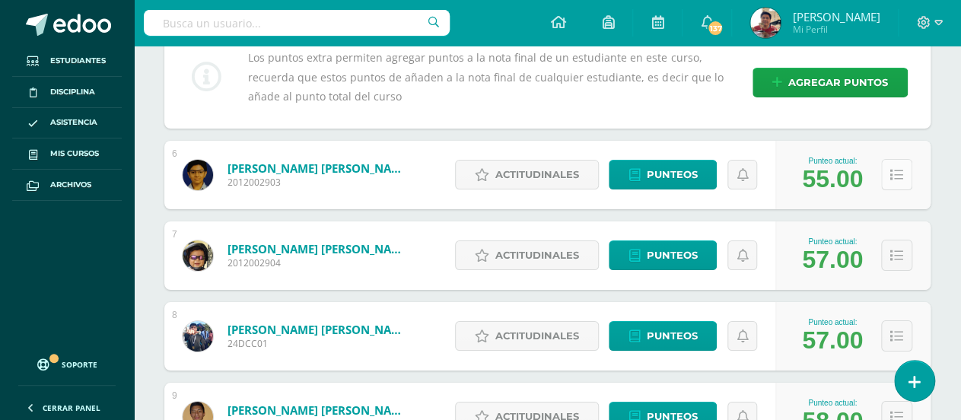
click at [904, 175] on button at bounding box center [896, 174] width 31 height 31
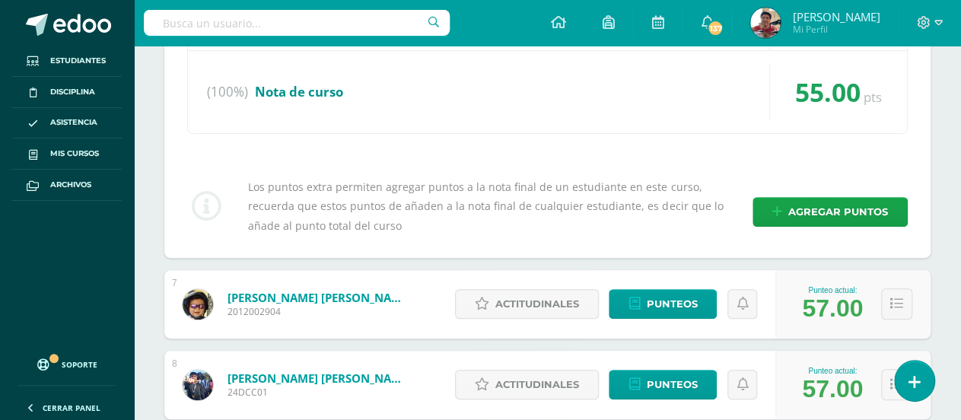
scroll to position [2737, 0]
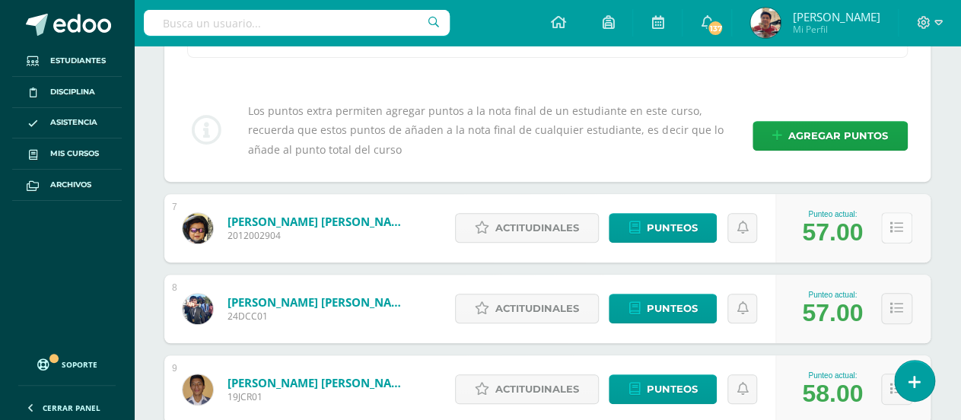
click at [896, 222] on icon at bounding box center [896, 227] width 13 height 13
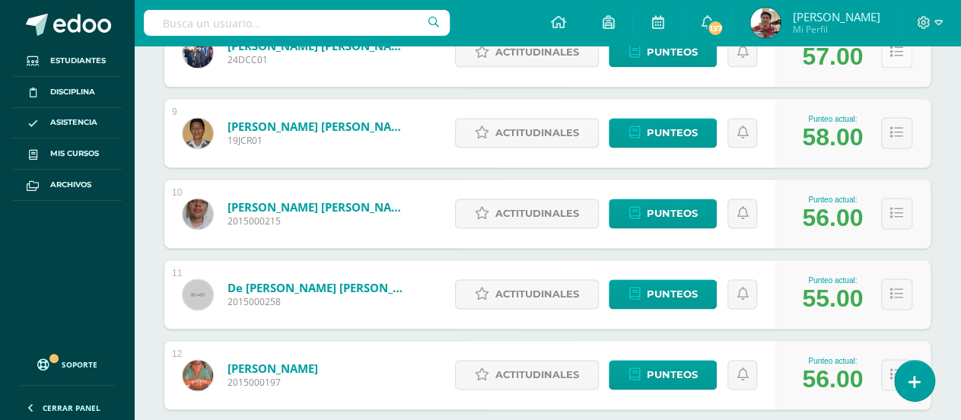
scroll to position [3270, 0]
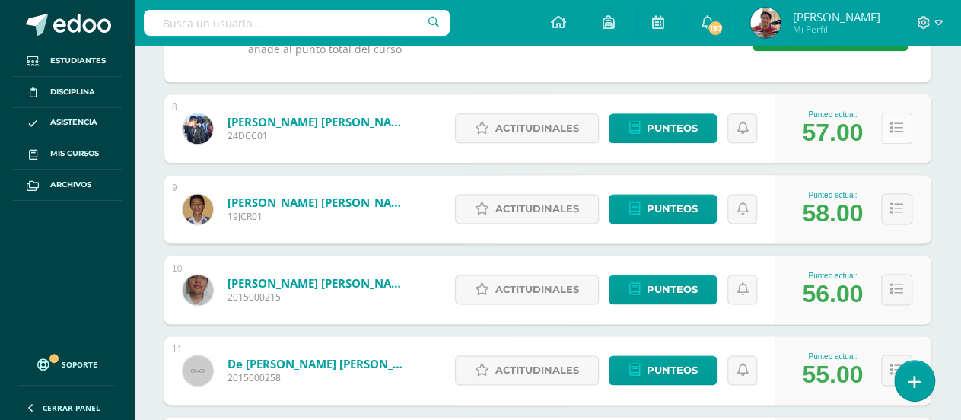
click at [898, 129] on icon at bounding box center [896, 128] width 13 height 13
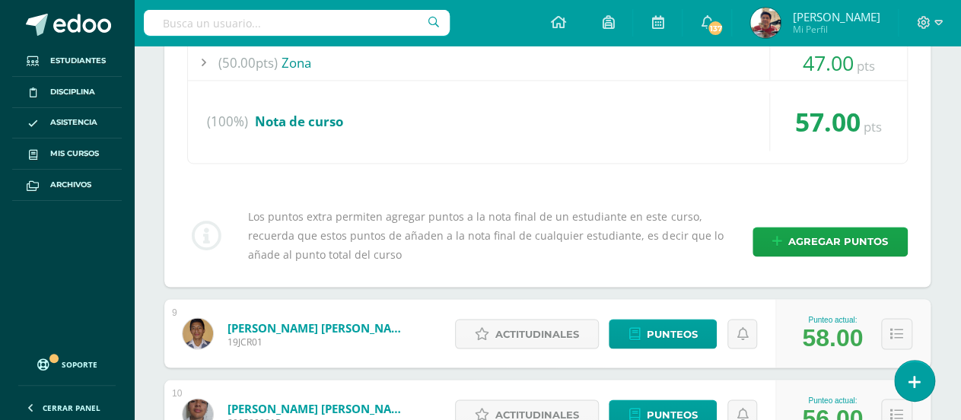
scroll to position [3575, 0]
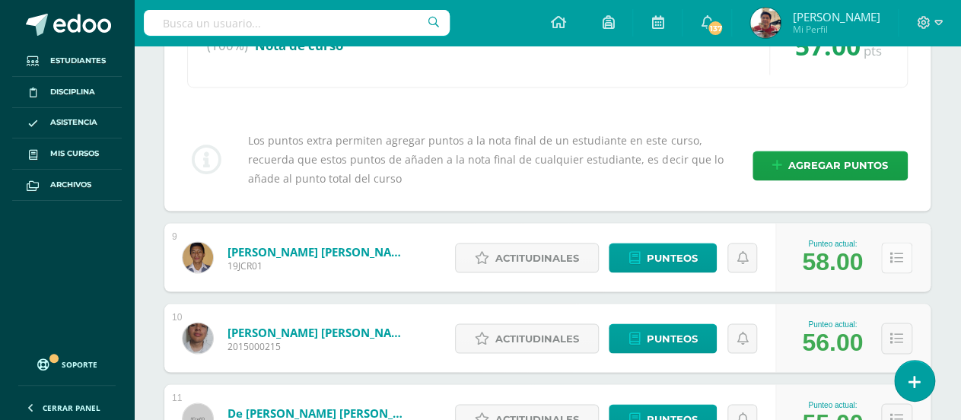
click at [895, 256] on icon at bounding box center [896, 257] width 13 height 13
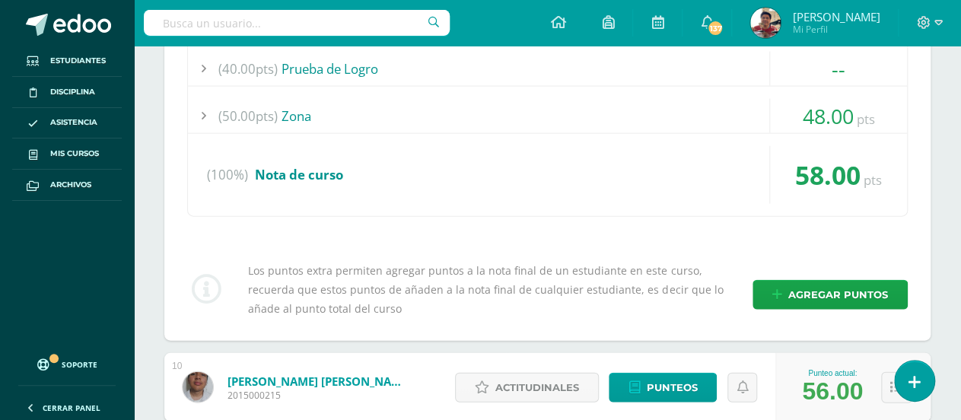
scroll to position [4030, 0]
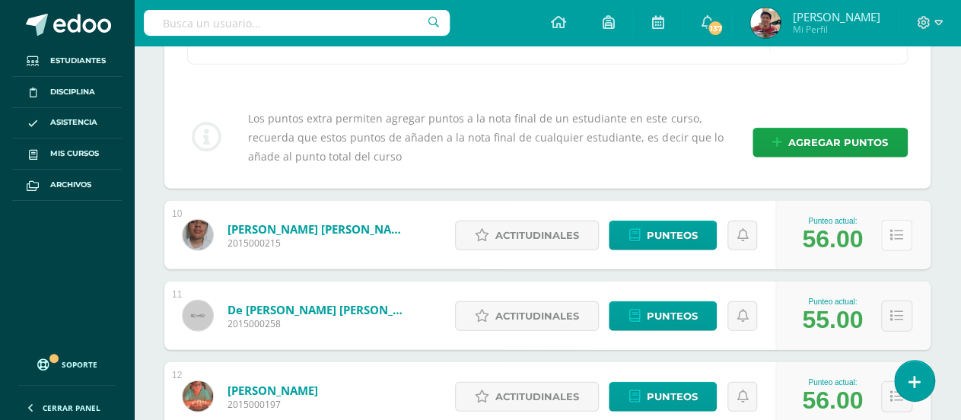
click at [894, 237] on button at bounding box center [896, 235] width 31 height 31
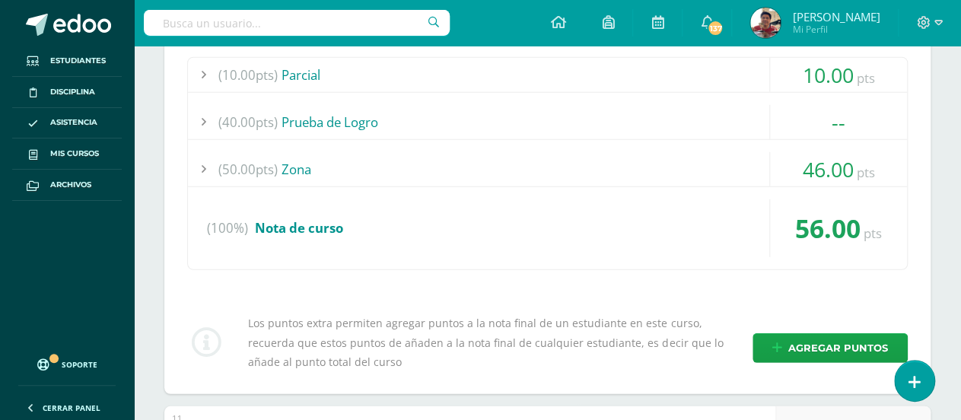
scroll to position [4486, 0]
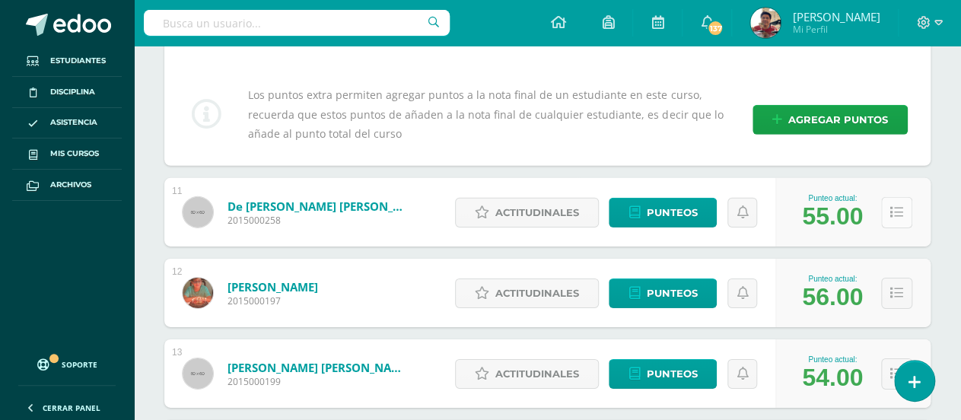
click at [892, 214] on button at bounding box center [896, 212] width 31 height 31
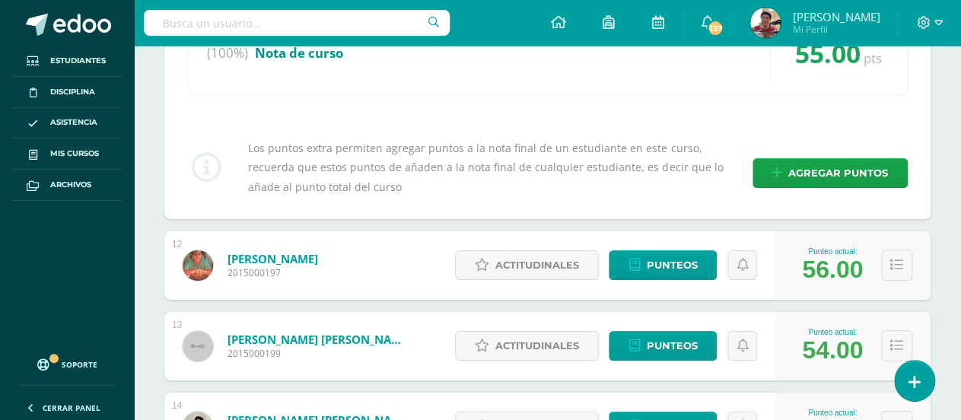
scroll to position [4943, 0]
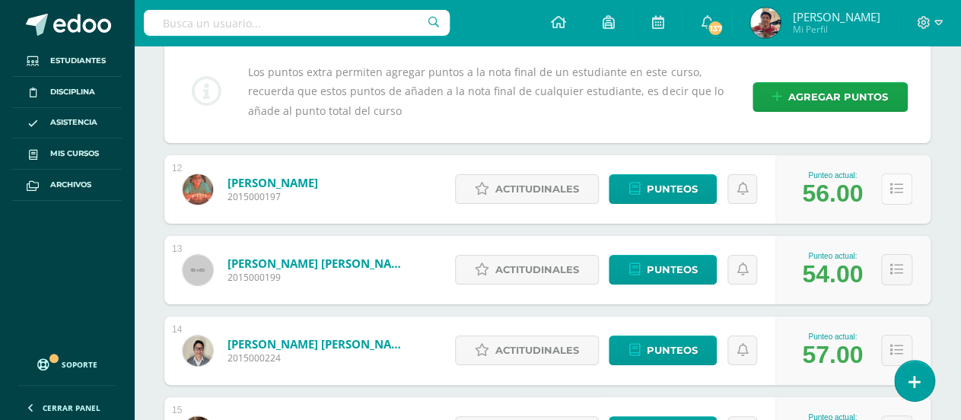
click at [898, 186] on icon at bounding box center [896, 189] width 13 height 13
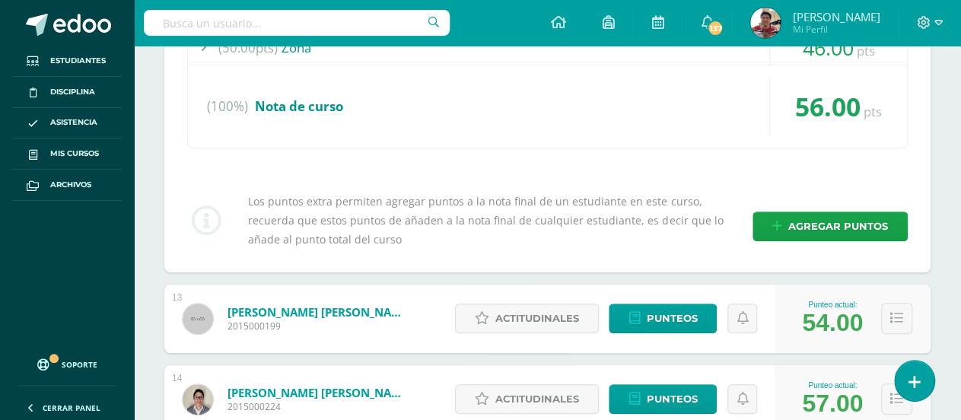
scroll to position [5551, 0]
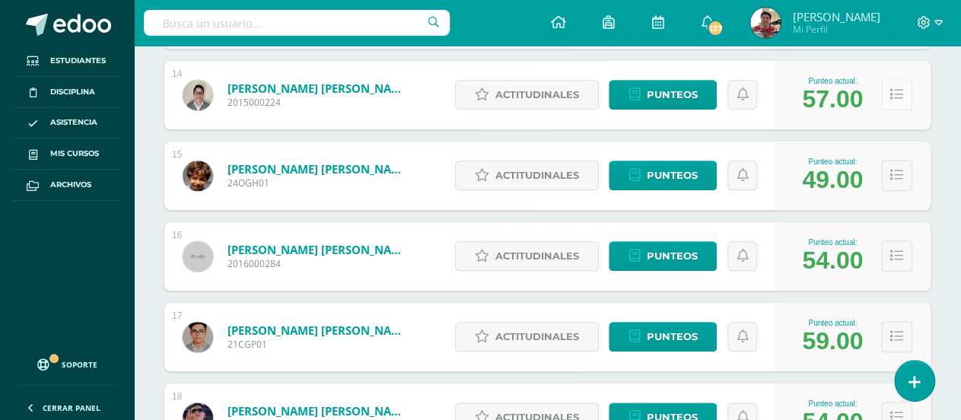
click at [899, 88] on icon at bounding box center [896, 94] width 13 height 13
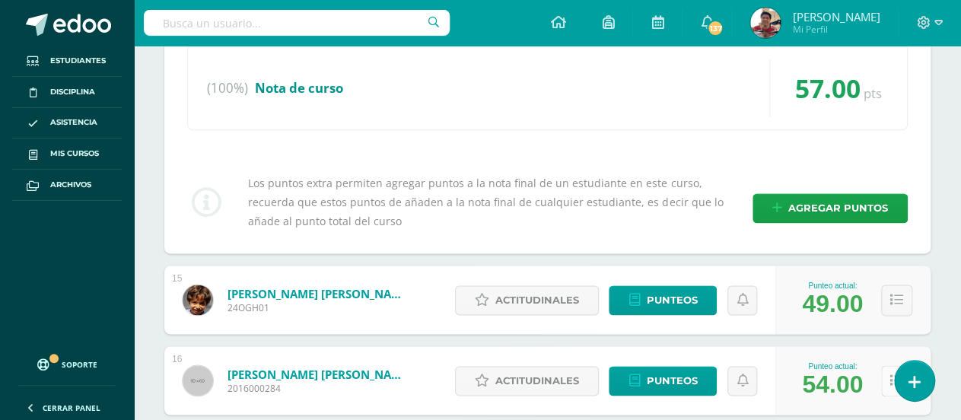
scroll to position [5931, 0]
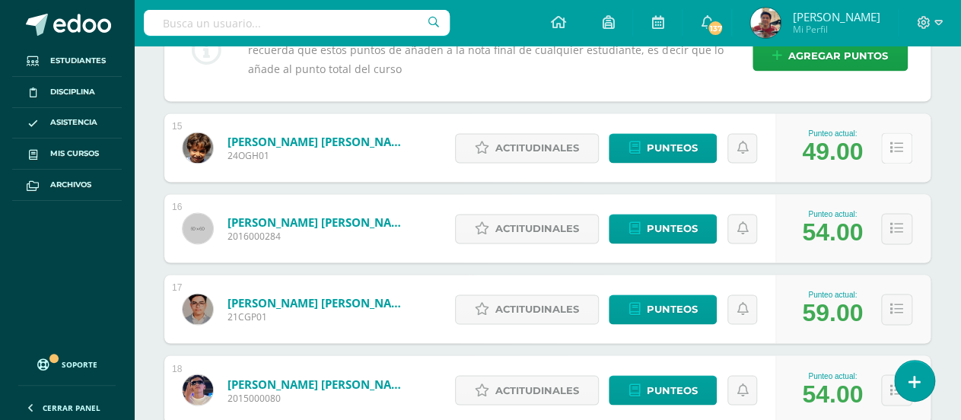
click at [904, 133] on button at bounding box center [896, 147] width 31 height 31
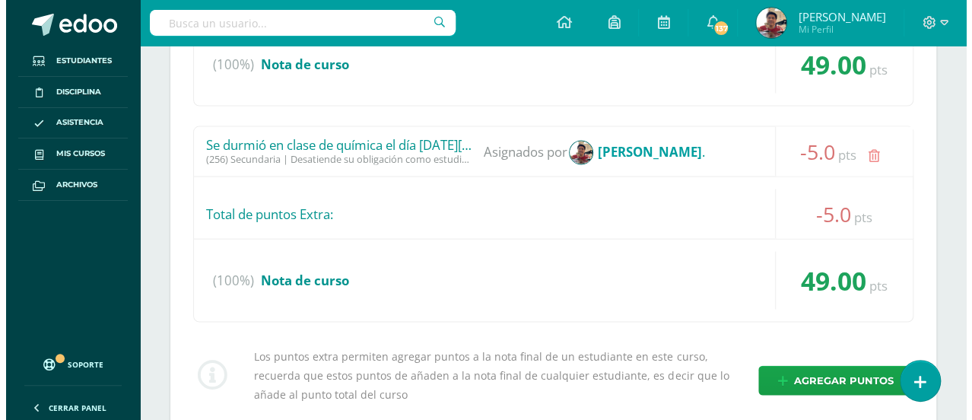
scroll to position [6312, 0]
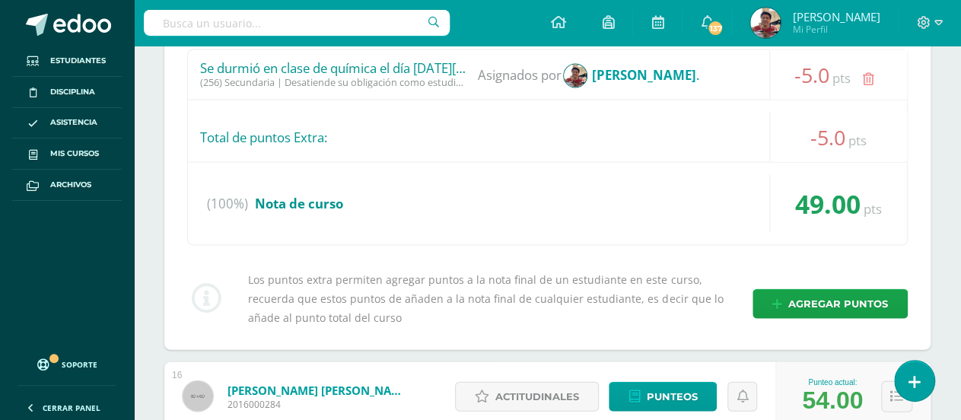
click at [869, 74] on icon at bounding box center [867, 79] width 11 height 13
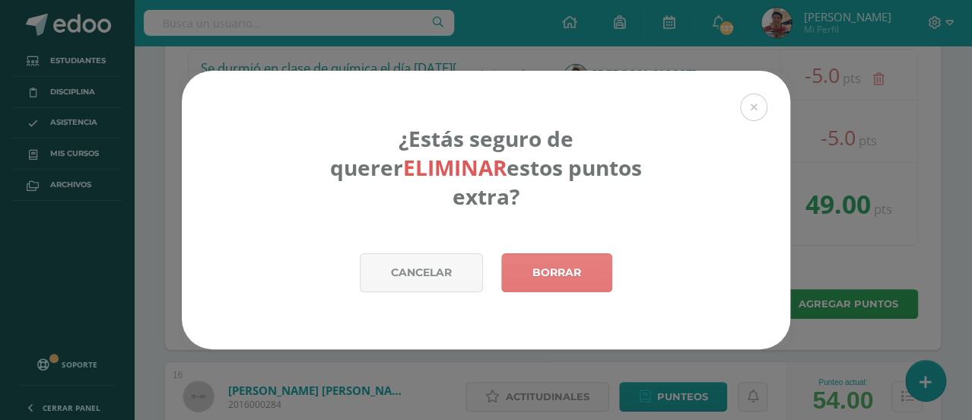
click at [554, 253] on link "Borrar" at bounding box center [556, 272] width 111 height 39
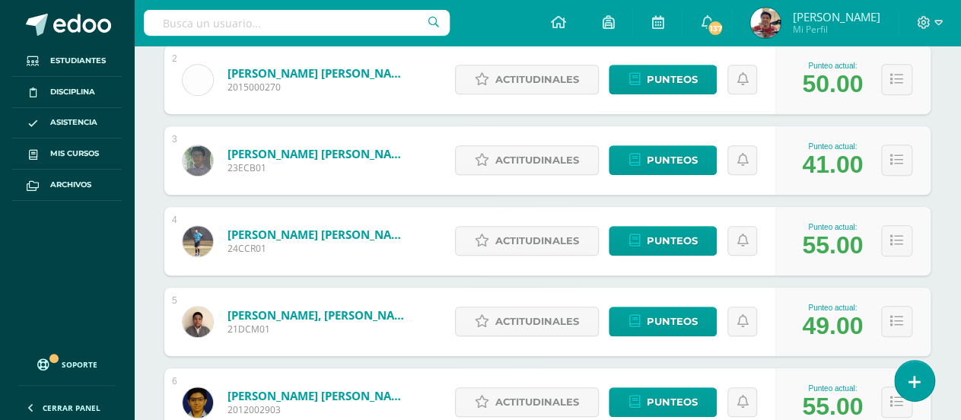
scroll to position [670, 0]
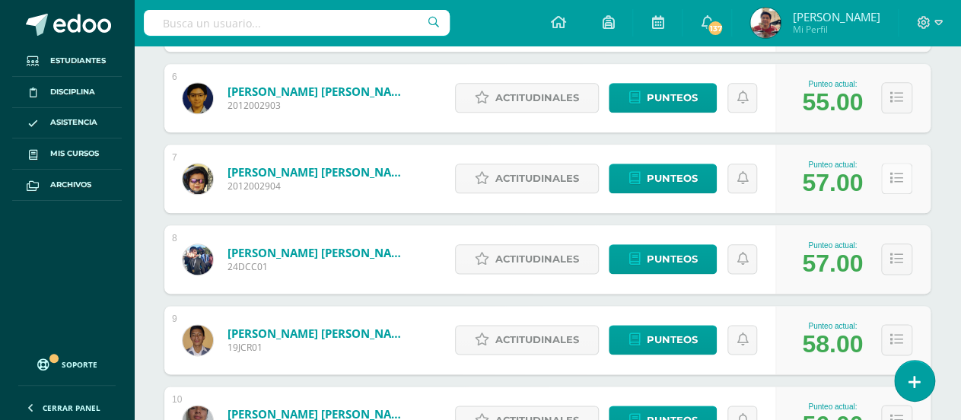
click at [898, 172] on icon at bounding box center [896, 178] width 13 height 13
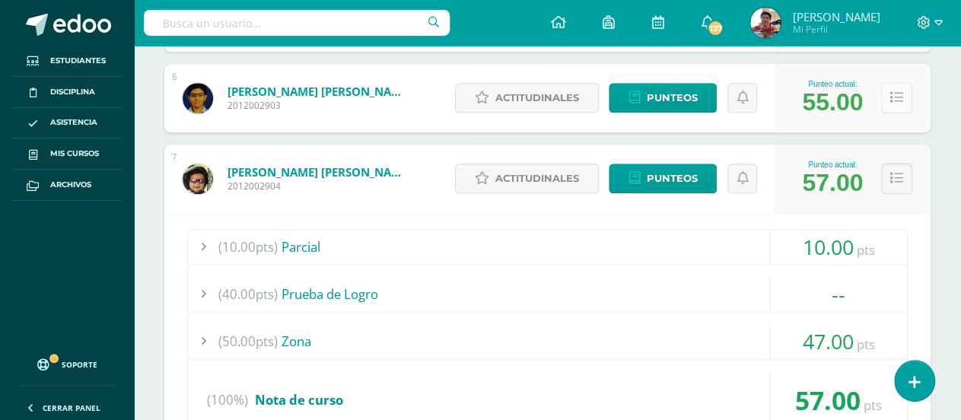
click at [899, 106] on button at bounding box center [896, 97] width 31 height 31
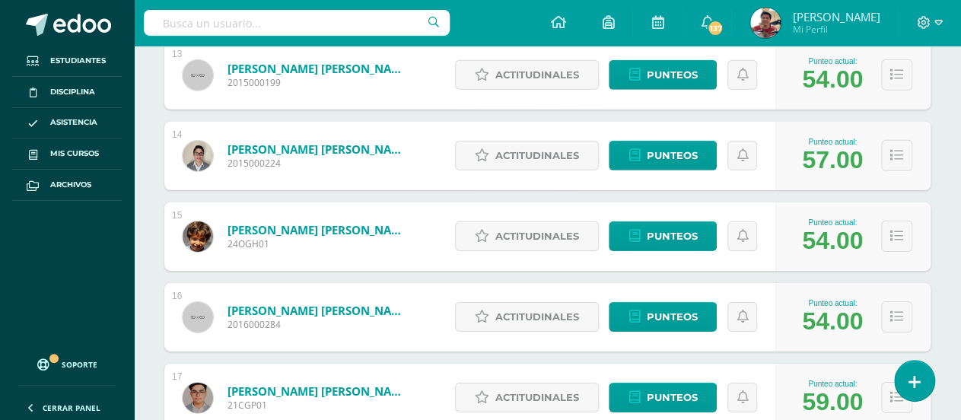
scroll to position [2115, 0]
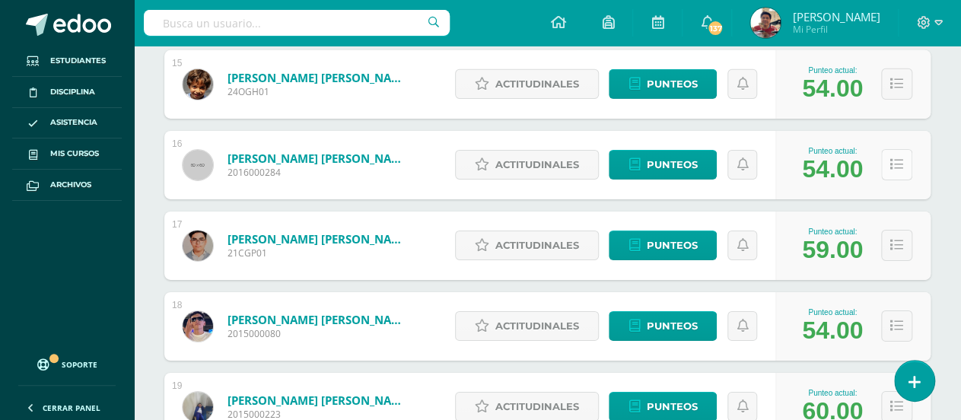
click at [901, 171] on icon at bounding box center [896, 164] width 13 height 13
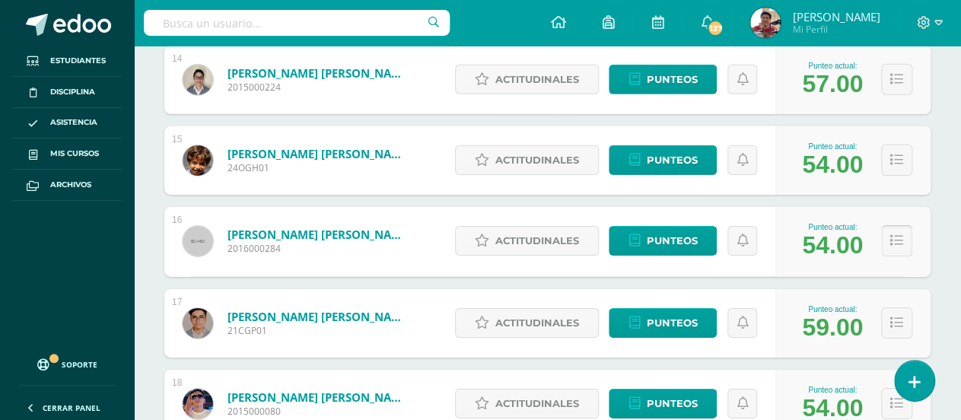
click at [891, 237] on icon at bounding box center [896, 240] width 13 height 13
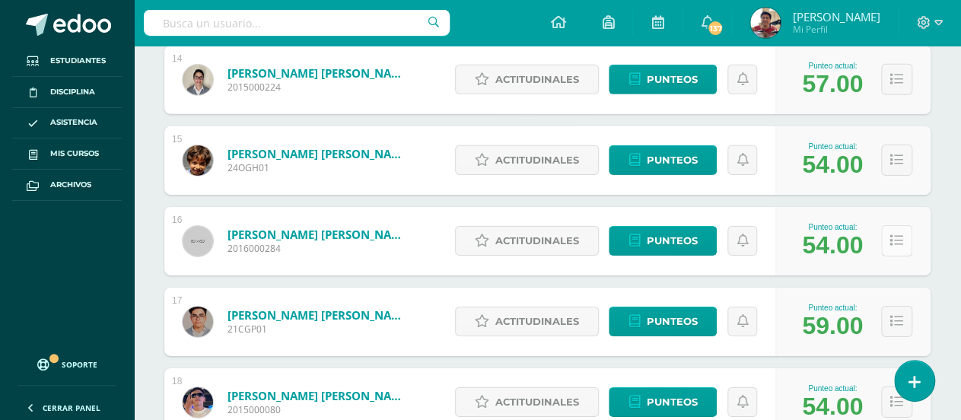
click at [891, 237] on icon at bounding box center [896, 240] width 13 height 13
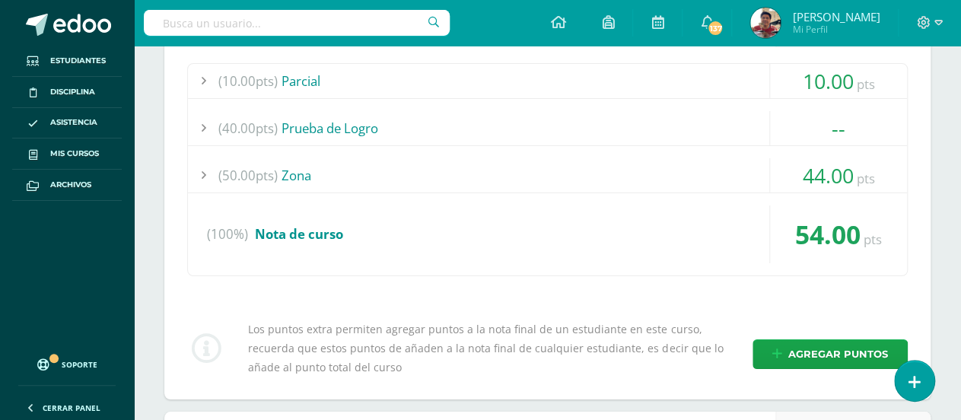
scroll to position [2419, 0]
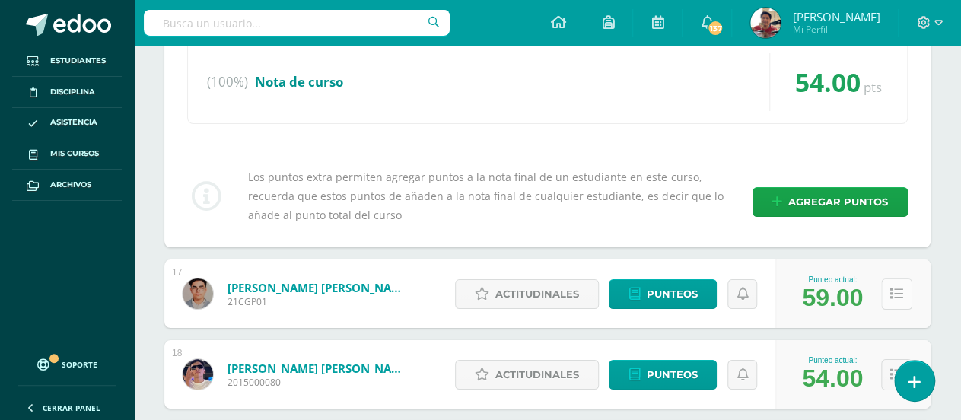
click at [888, 281] on button at bounding box center [896, 293] width 31 height 31
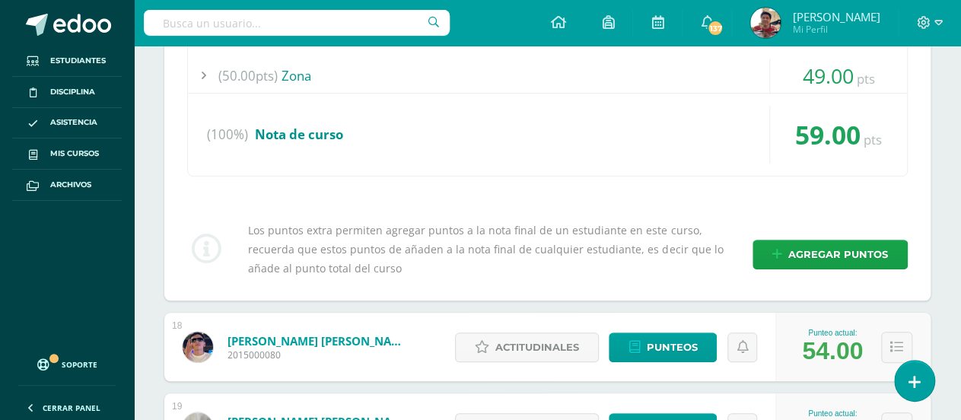
scroll to position [2952, 0]
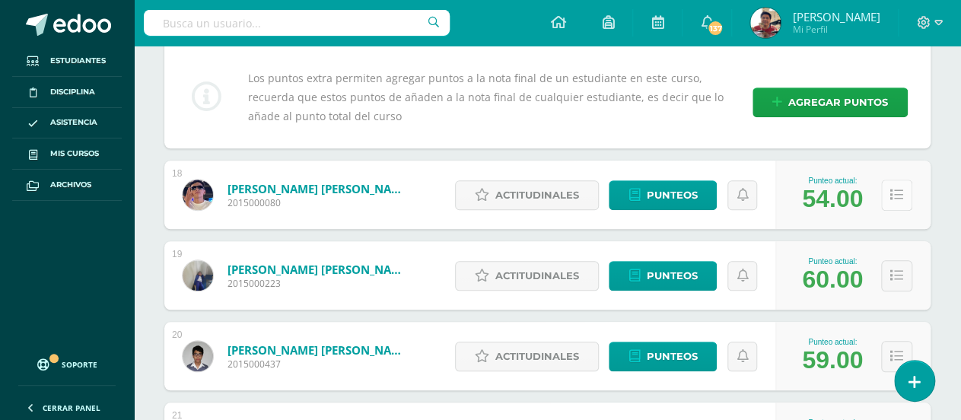
click at [892, 191] on icon at bounding box center [896, 195] width 13 height 13
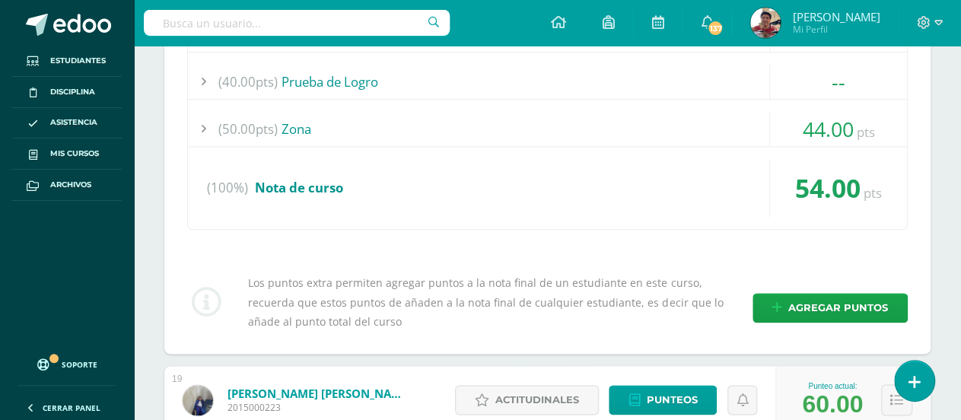
scroll to position [3408, 0]
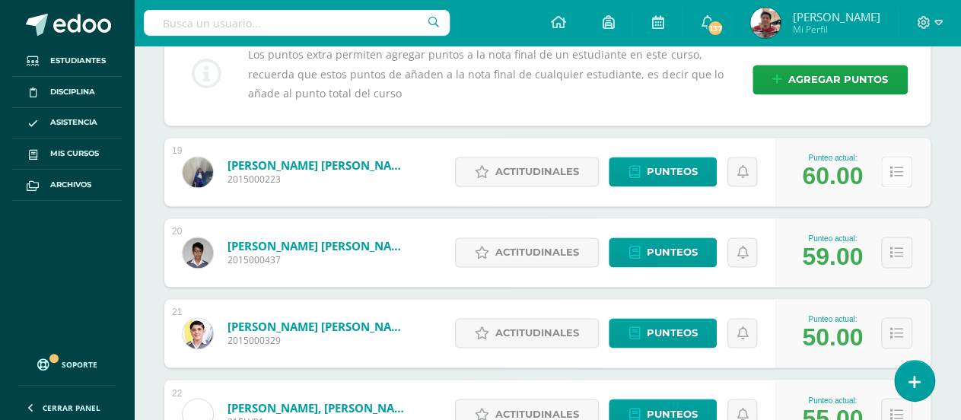
click at [901, 174] on button at bounding box center [896, 171] width 31 height 31
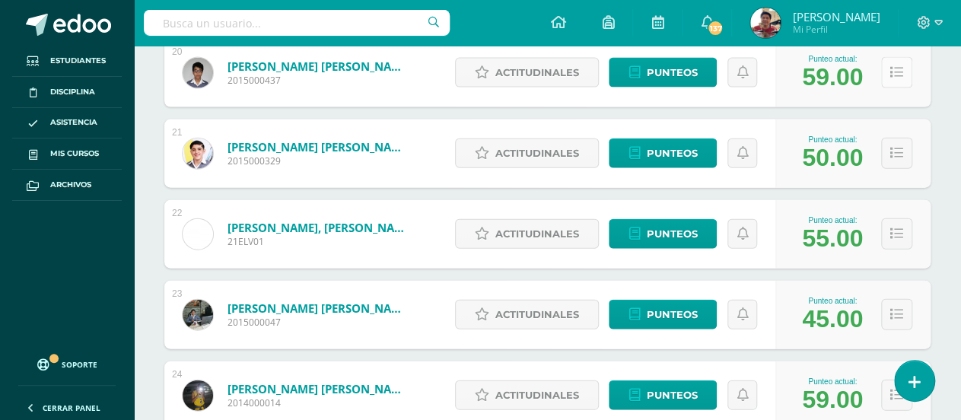
scroll to position [3864, 0]
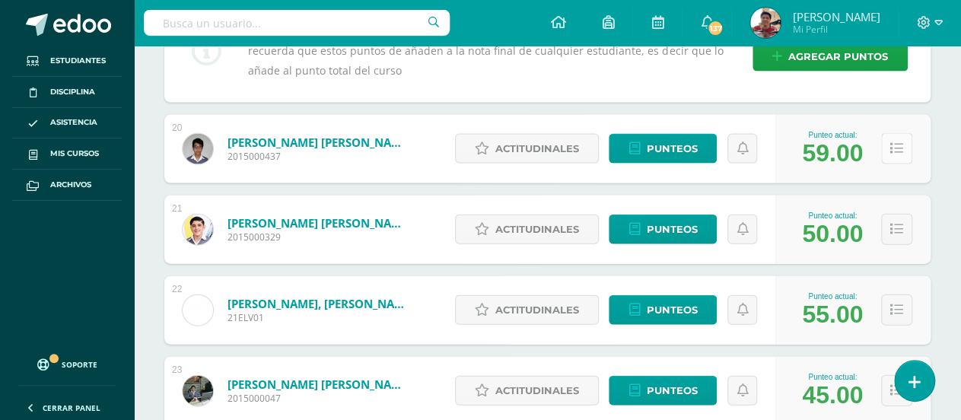
click at [894, 147] on icon at bounding box center [896, 148] width 13 height 13
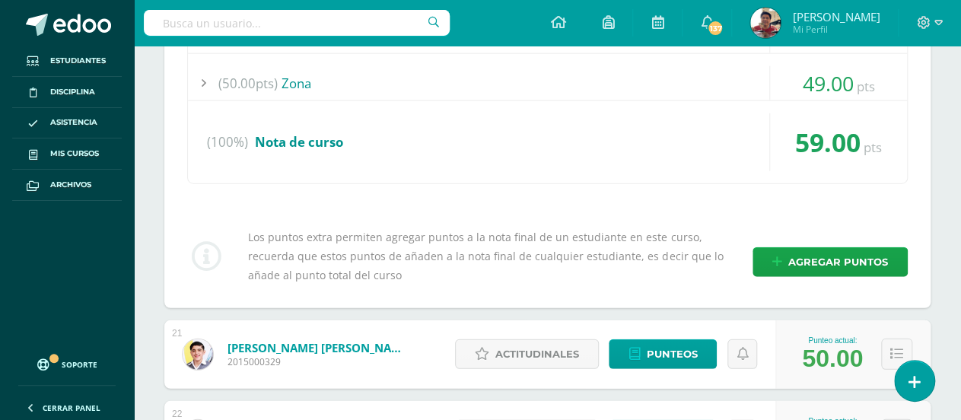
scroll to position [4321, 0]
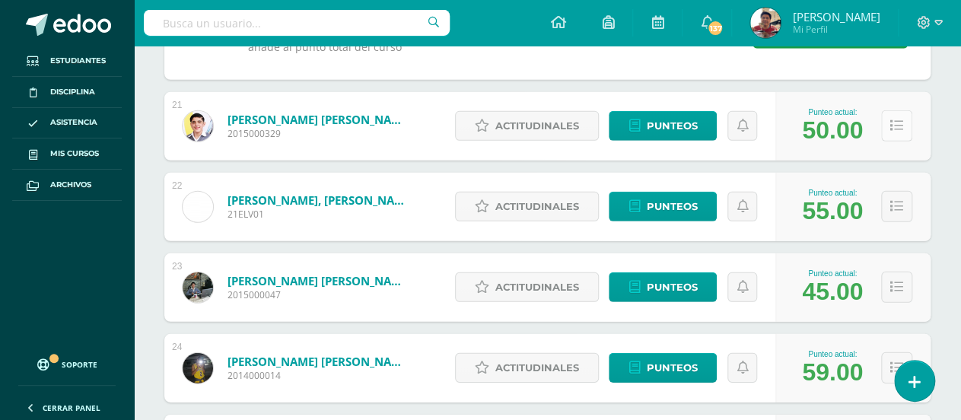
click at [892, 122] on icon at bounding box center [896, 125] width 13 height 13
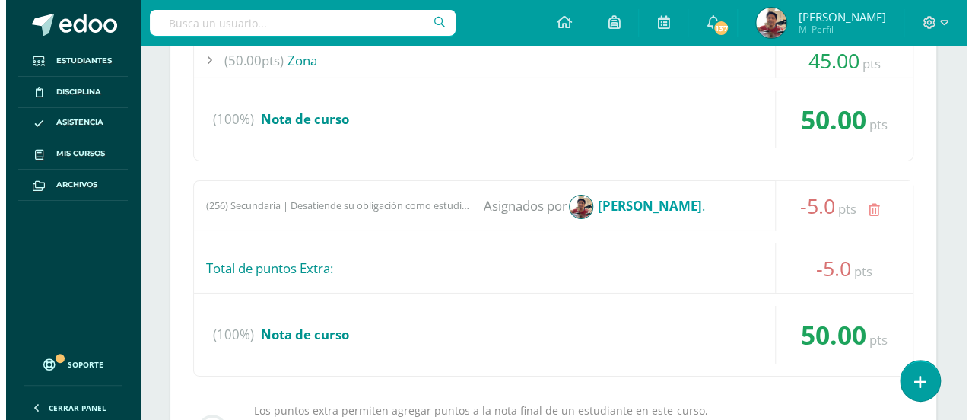
scroll to position [4625, 0]
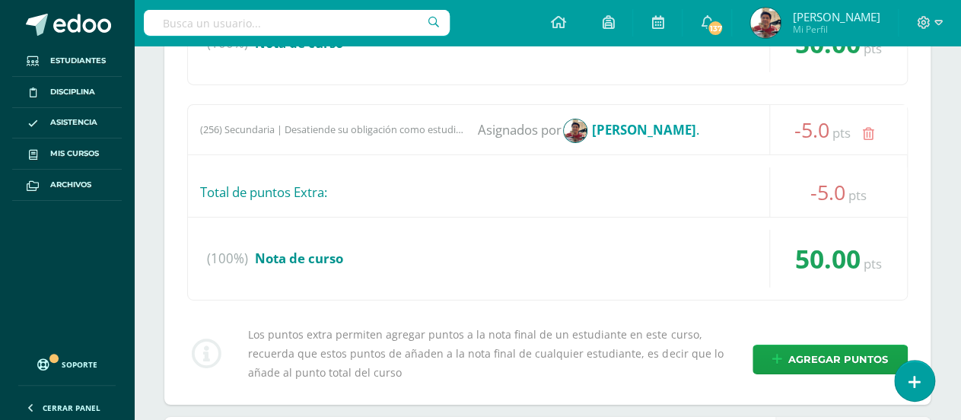
click at [870, 131] on icon at bounding box center [867, 134] width 11 height 13
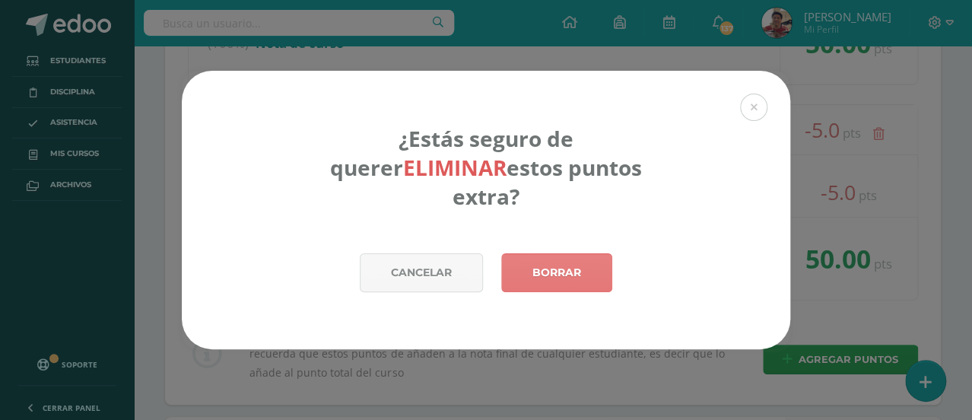
click at [575, 253] on link "Borrar" at bounding box center [556, 272] width 111 height 39
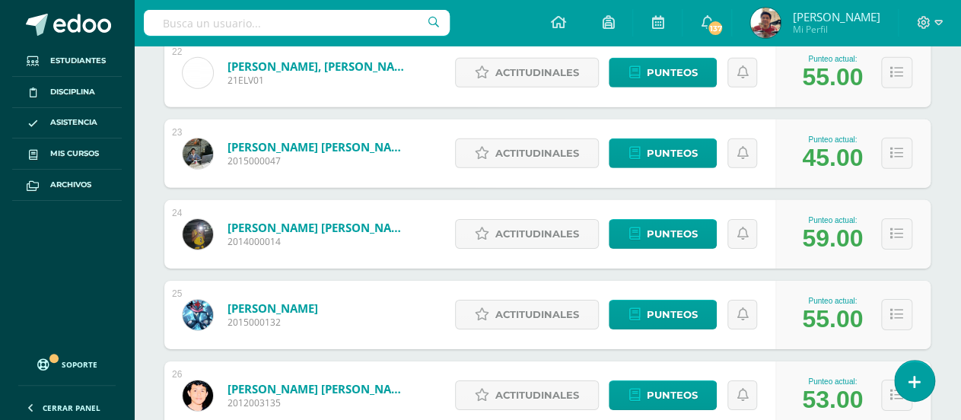
scroll to position [1909, 0]
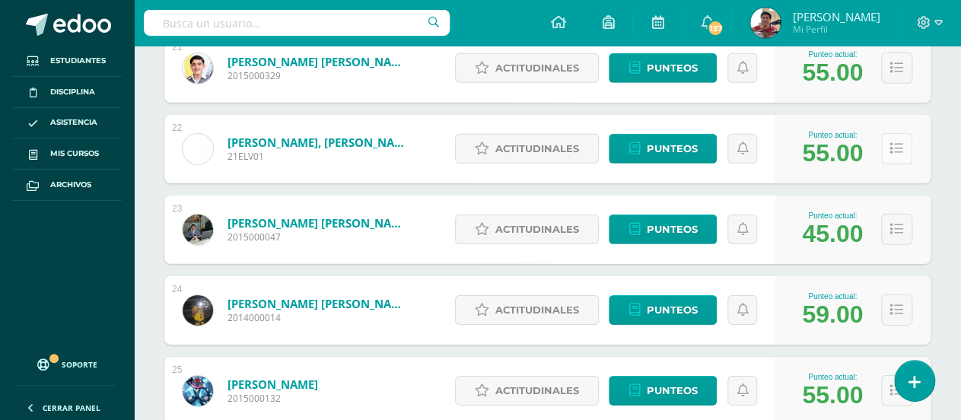
click at [894, 145] on icon at bounding box center [896, 148] width 13 height 13
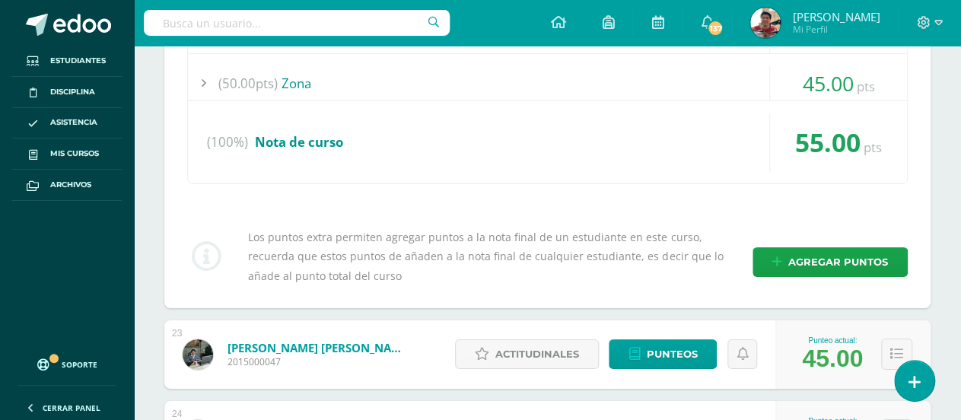
scroll to position [2289, 0]
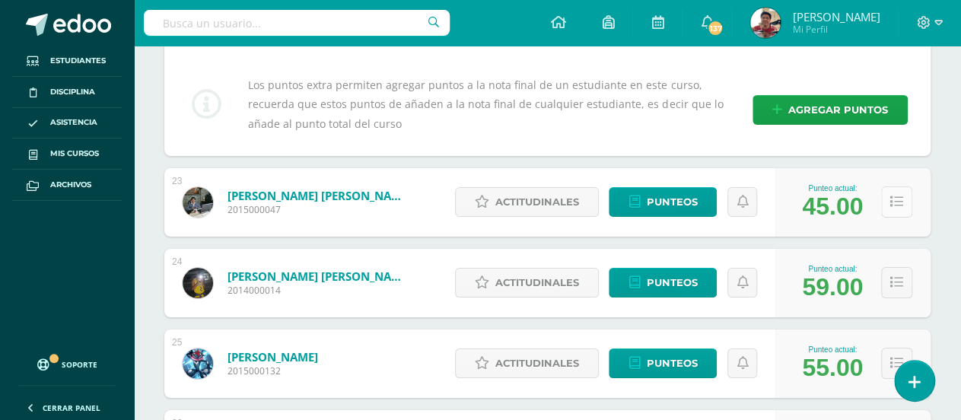
click at [891, 199] on icon at bounding box center [896, 201] width 13 height 13
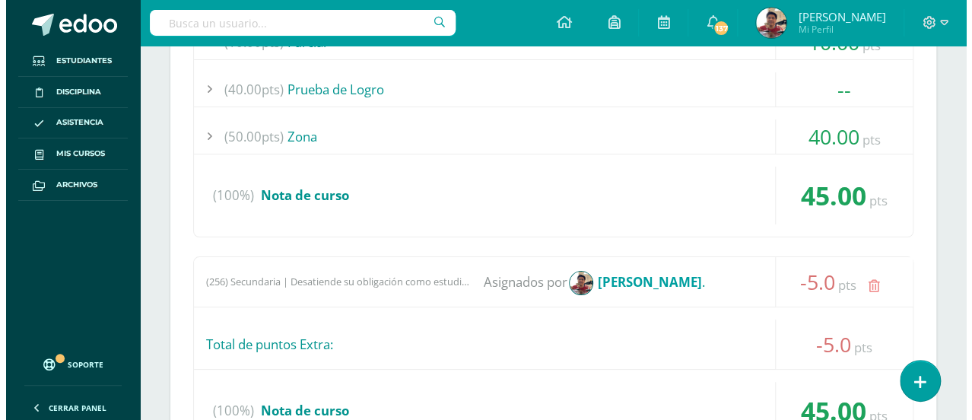
scroll to position [2669, 0]
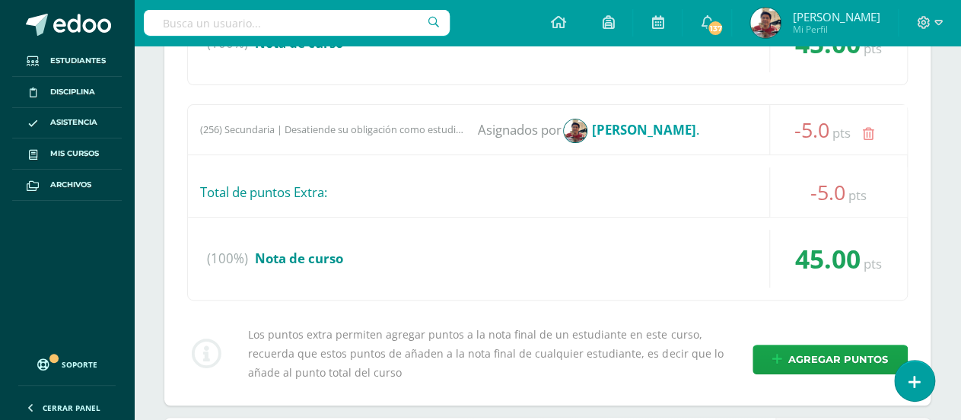
click at [869, 129] on icon at bounding box center [867, 134] width 11 height 13
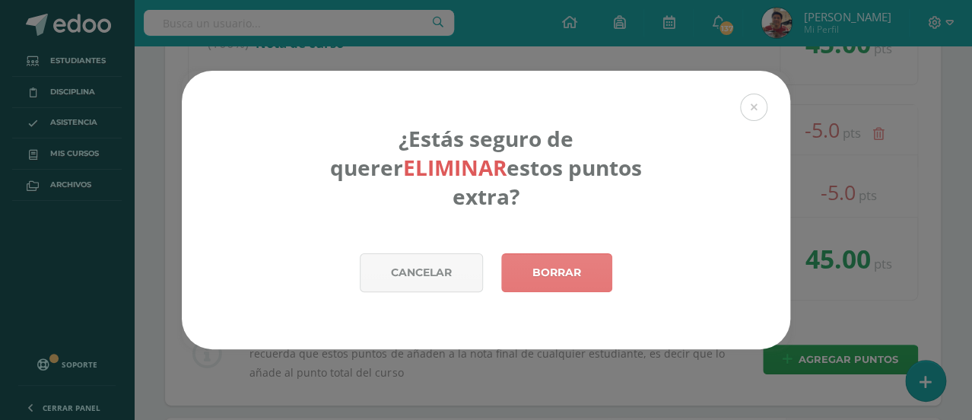
click at [568, 265] on link "Borrar" at bounding box center [556, 272] width 111 height 39
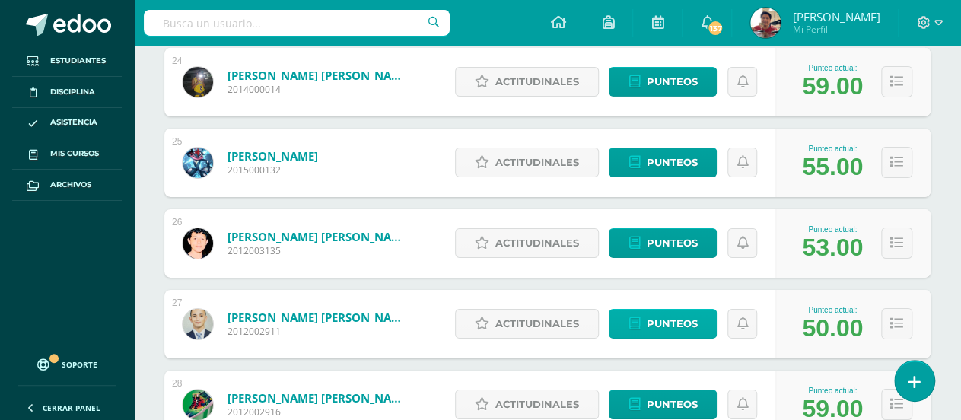
scroll to position [2061, 0]
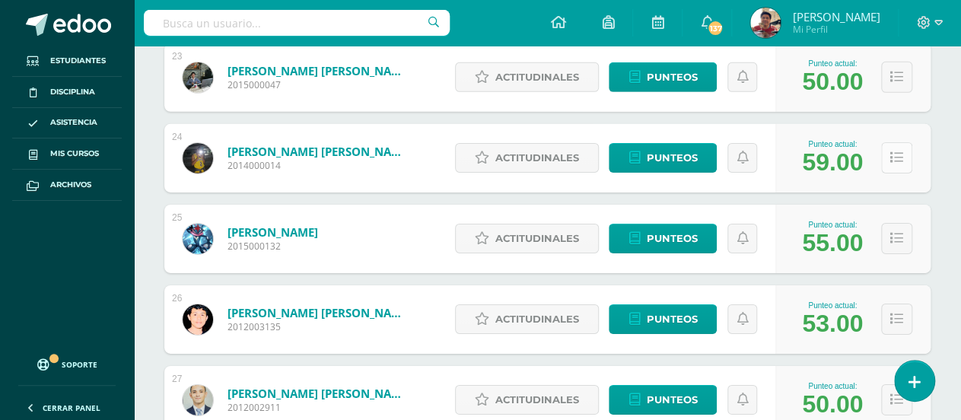
click at [886, 153] on button at bounding box center [896, 157] width 31 height 31
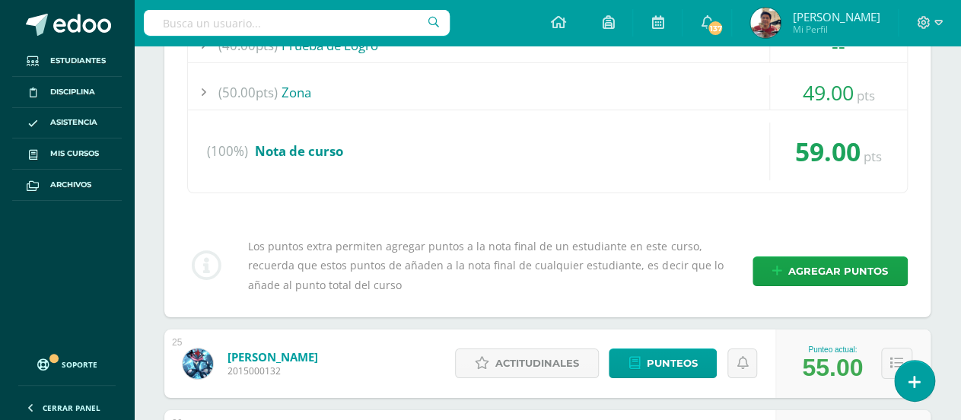
scroll to position [2441, 0]
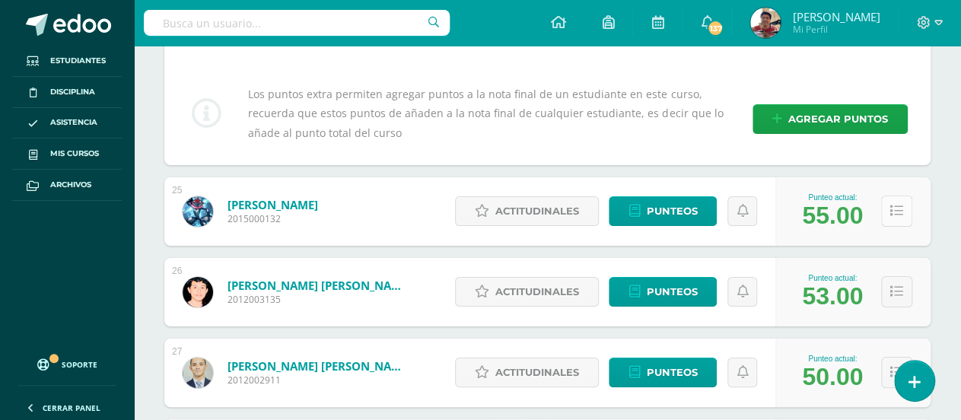
click at [905, 207] on button at bounding box center [896, 210] width 31 height 31
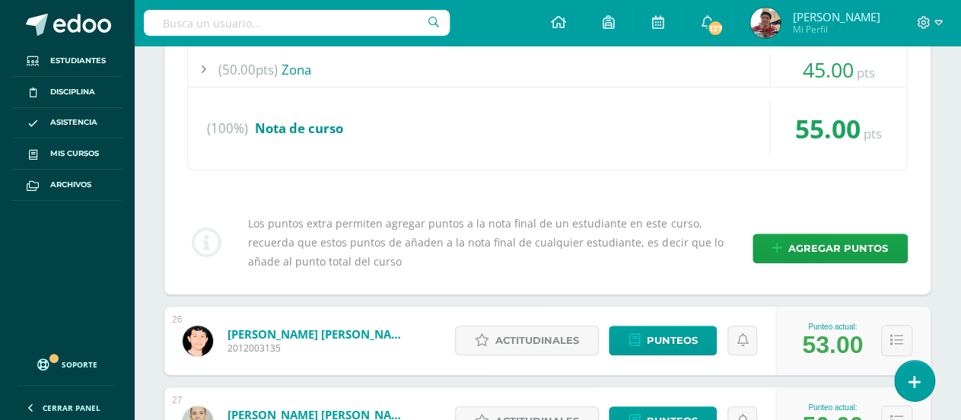
scroll to position [2898, 0]
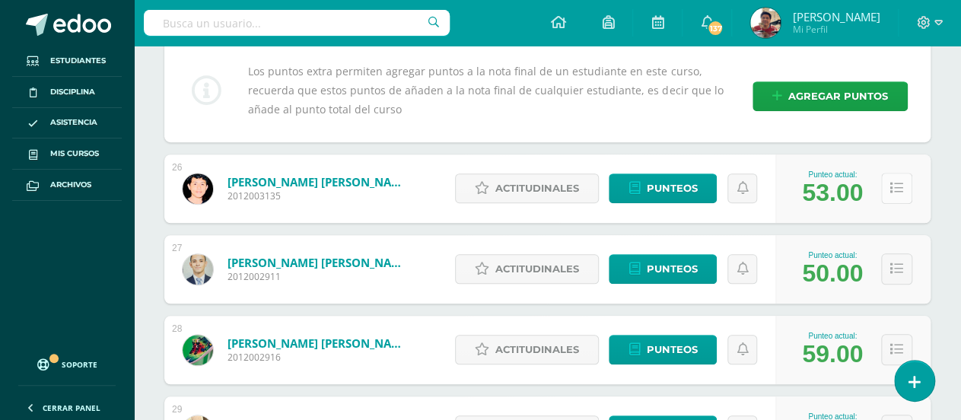
click at [894, 189] on icon at bounding box center [896, 188] width 13 height 13
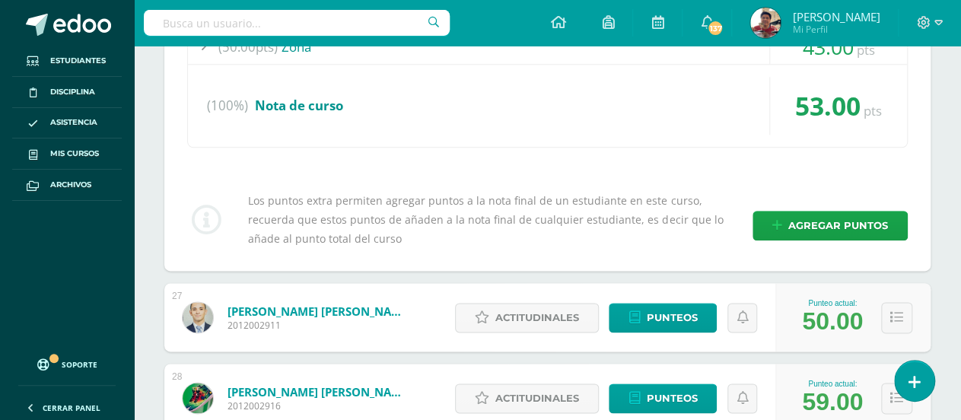
scroll to position [3278, 0]
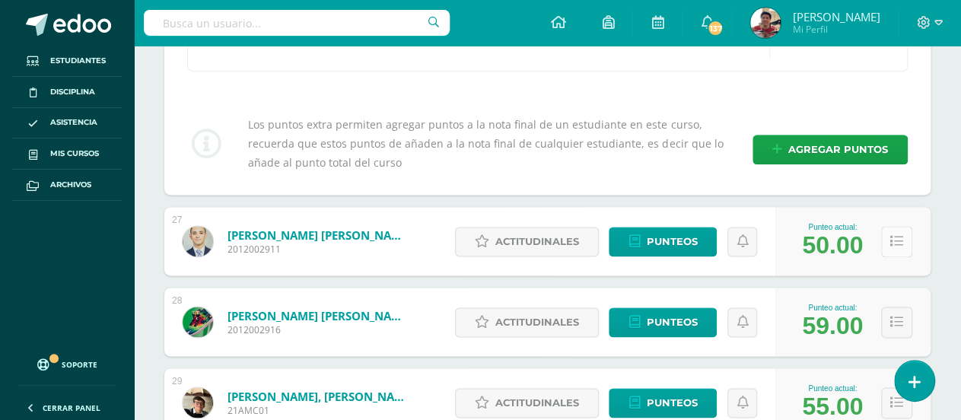
click at [901, 226] on button at bounding box center [896, 241] width 31 height 31
click at [900, 236] on icon at bounding box center [896, 241] width 13 height 13
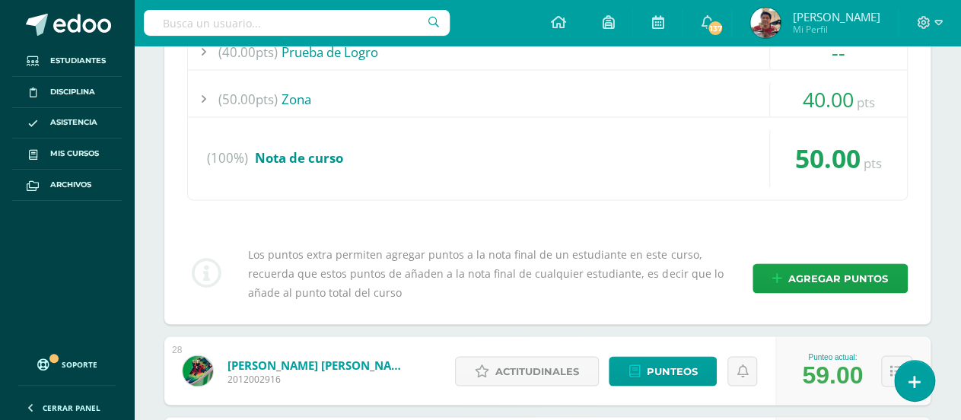
scroll to position [3734, 0]
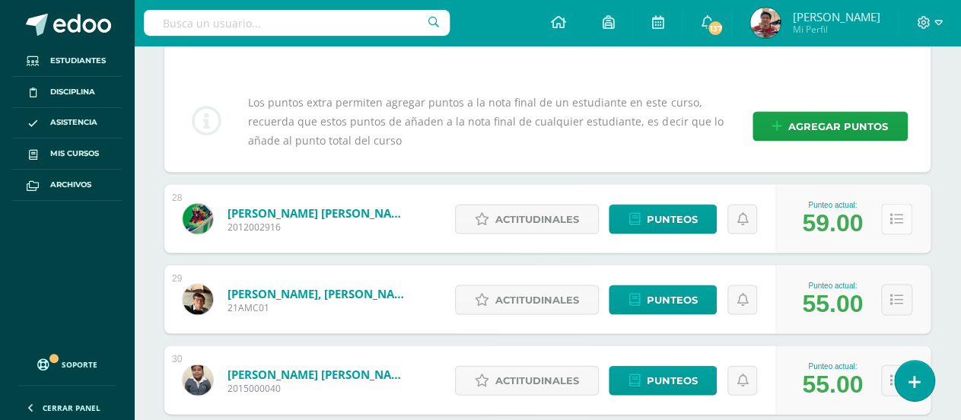
click at [900, 220] on icon at bounding box center [896, 218] width 13 height 13
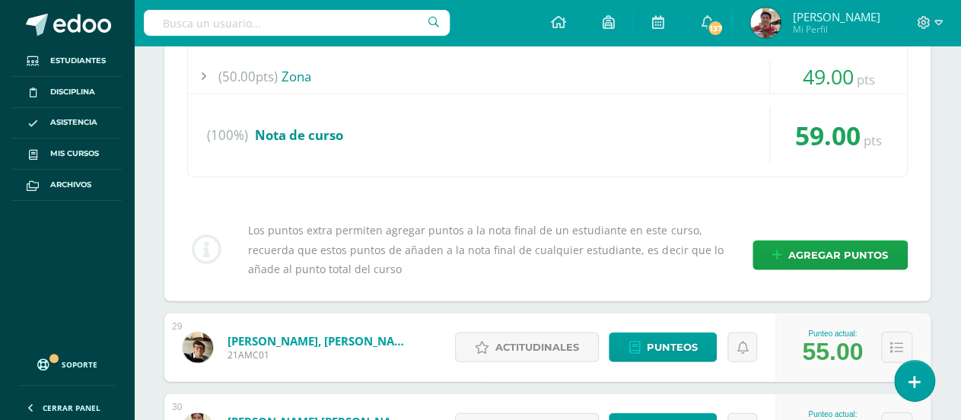
scroll to position [4191, 0]
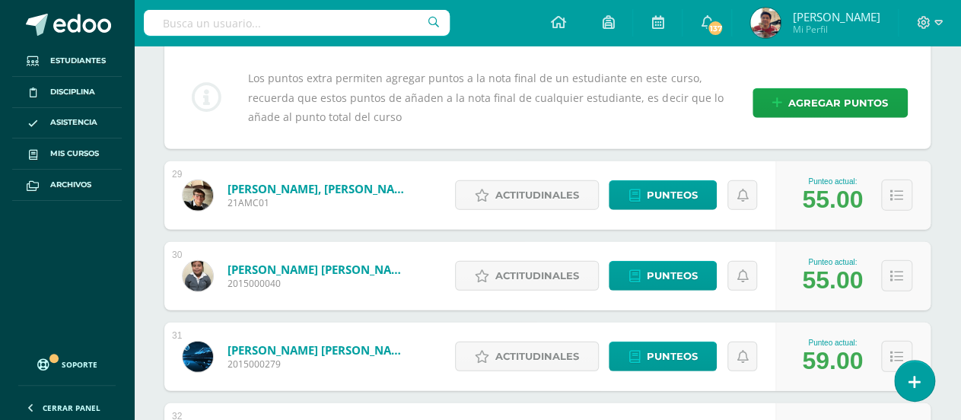
click at [880, 202] on div "Punteo actual: 55.00" at bounding box center [852, 195] width 155 height 68
click at [891, 192] on icon at bounding box center [896, 195] width 13 height 13
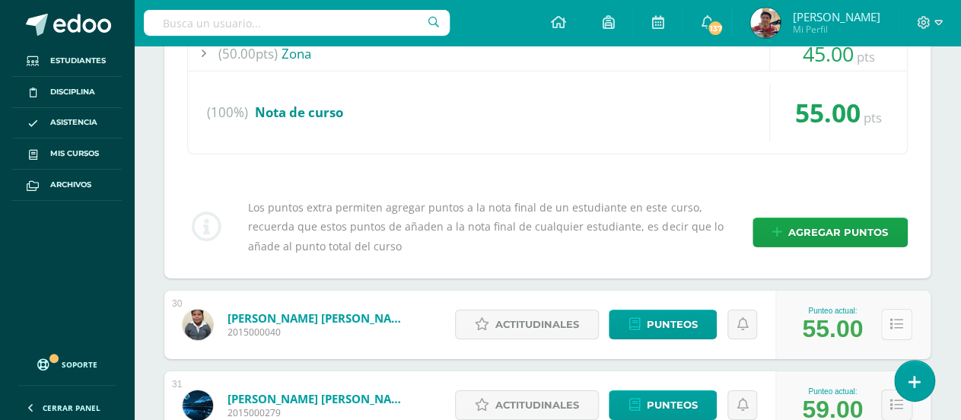
scroll to position [4723, 0]
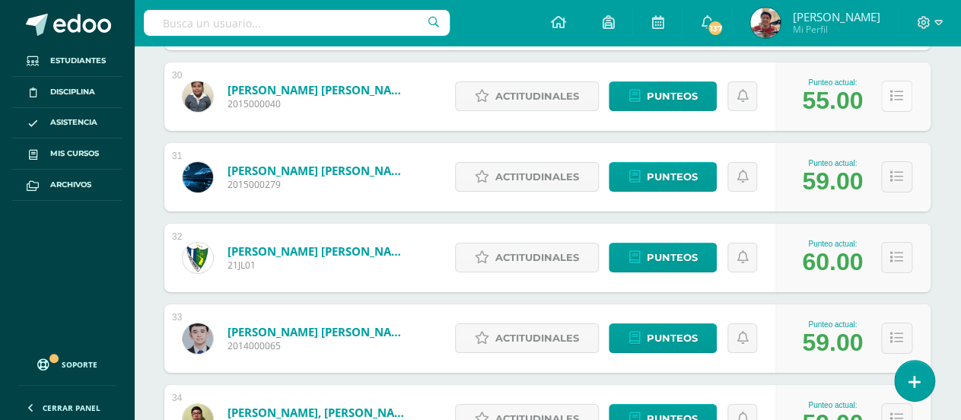
click at [900, 106] on button at bounding box center [896, 96] width 31 height 31
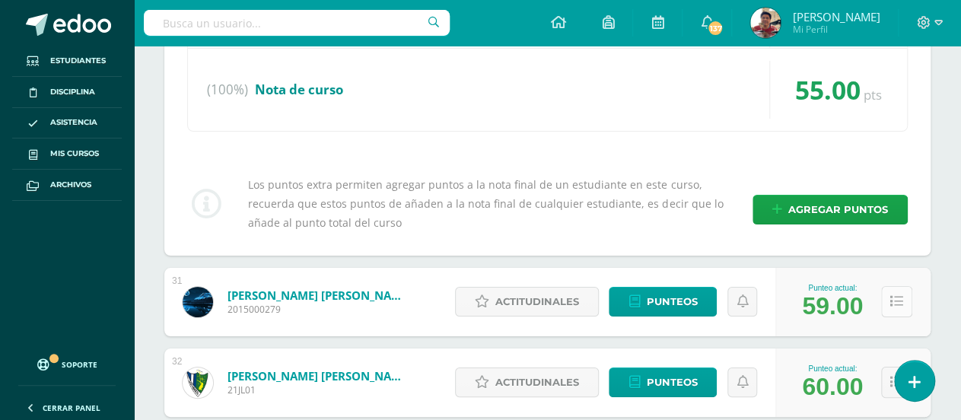
scroll to position [5103, 0]
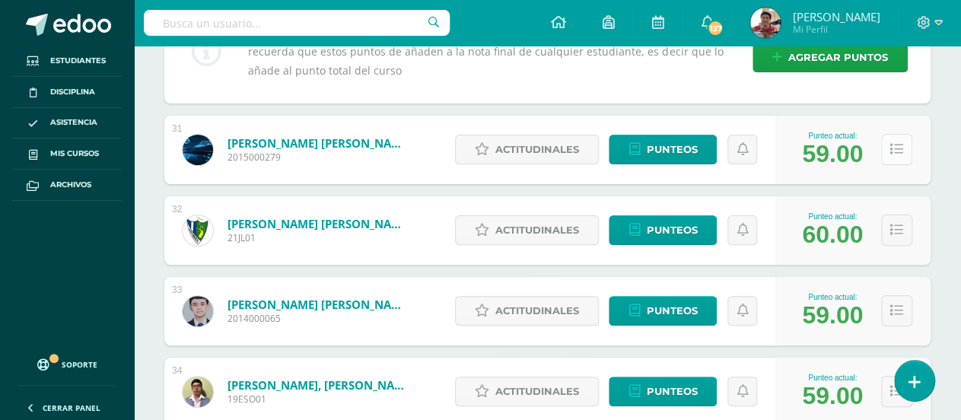
click at [894, 143] on icon at bounding box center [896, 149] width 13 height 13
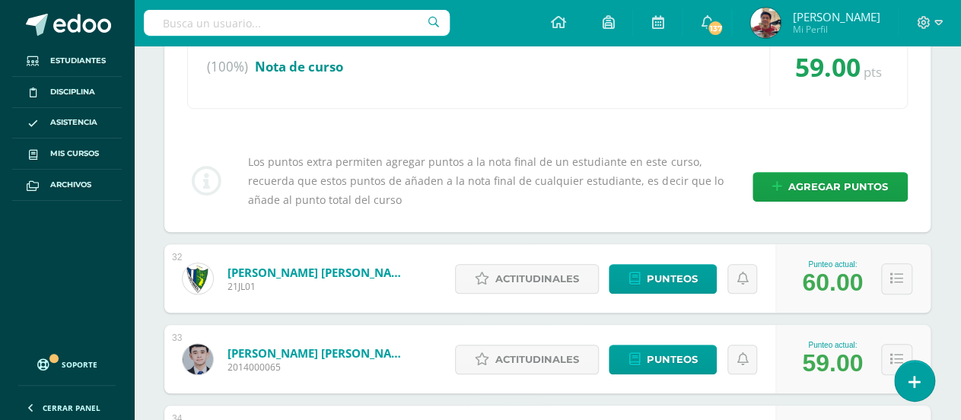
scroll to position [5560, 0]
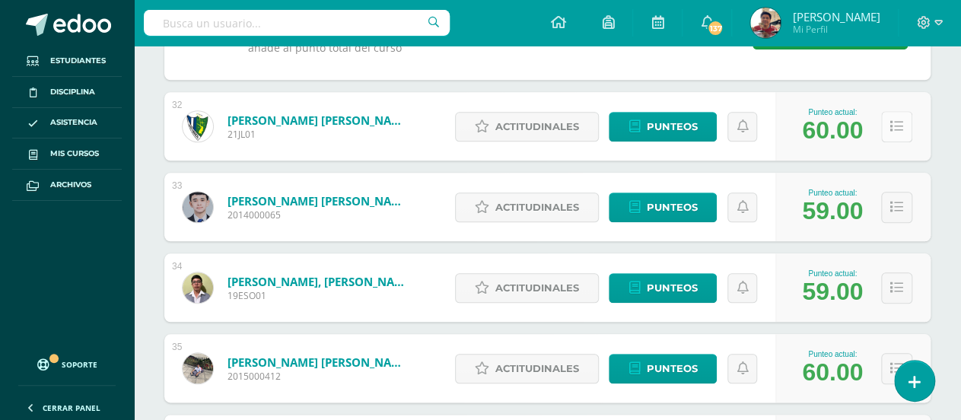
click at [893, 120] on icon at bounding box center [896, 126] width 13 height 13
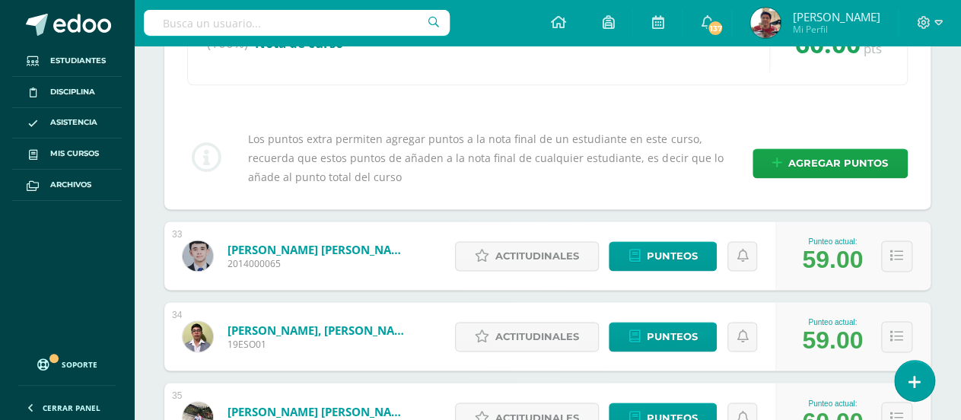
scroll to position [6016, 0]
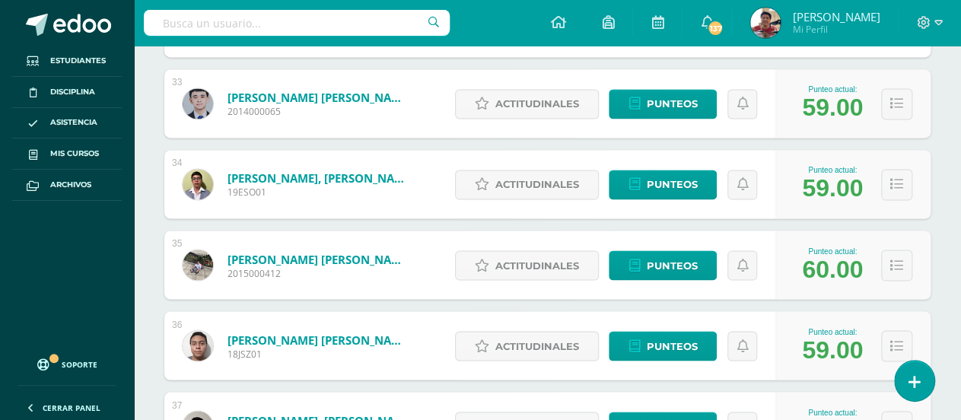
click at [898, 120] on div "Punteo actual: 59.00" at bounding box center [852, 103] width 155 height 68
click at [897, 111] on button at bounding box center [896, 103] width 31 height 31
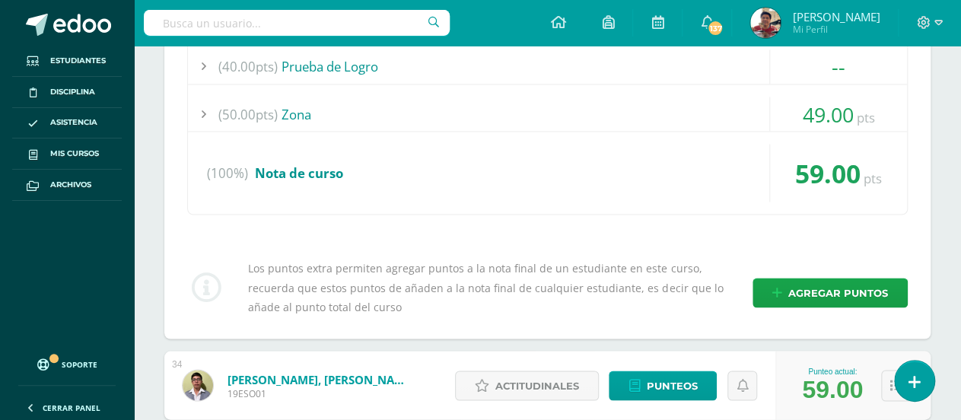
scroll to position [6320, 0]
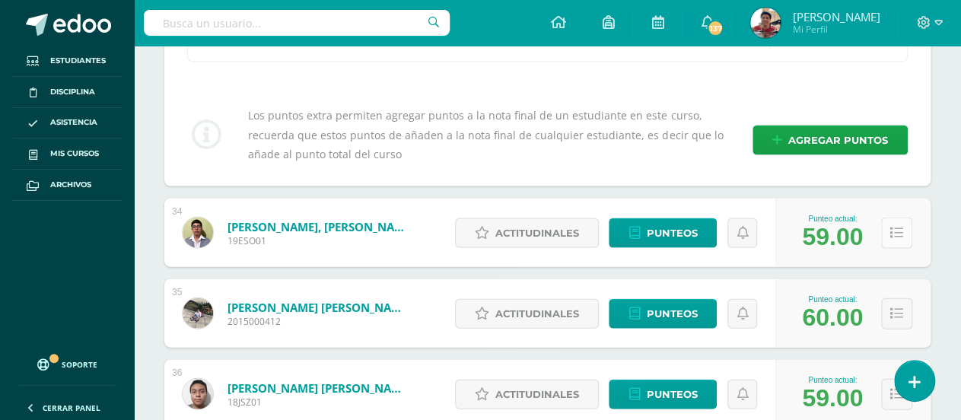
click at [892, 218] on button at bounding box center [896, 233] width 31 height 31
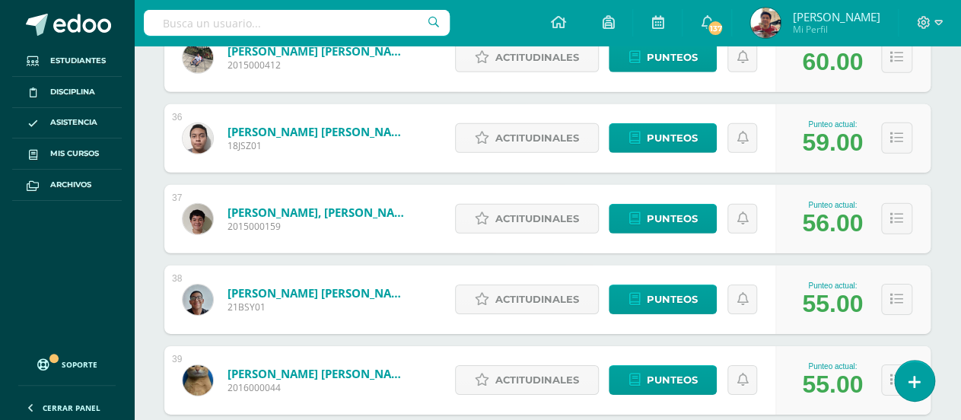
scroll to position [6852, 0]
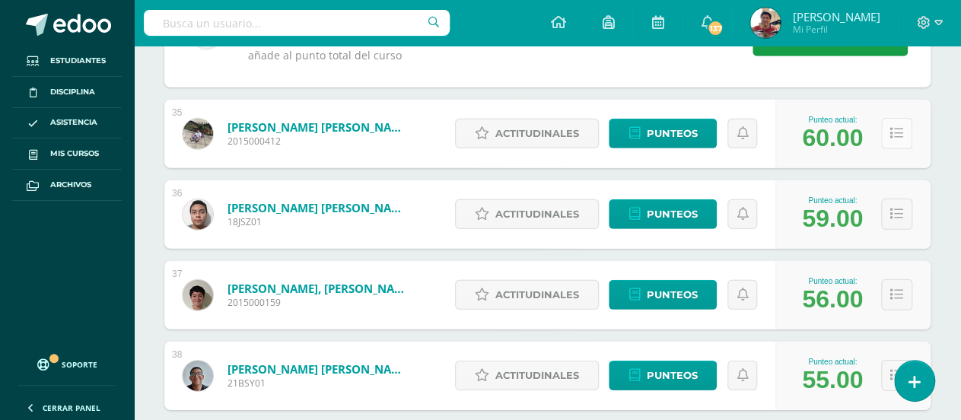
click at [897, 118] on button at bounding box center [896, 133] width 31 height 31
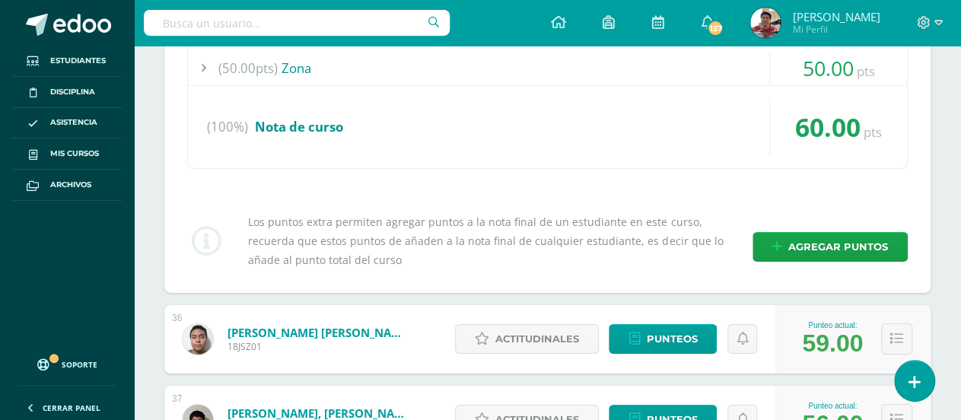
scroll to position [7233, 0]
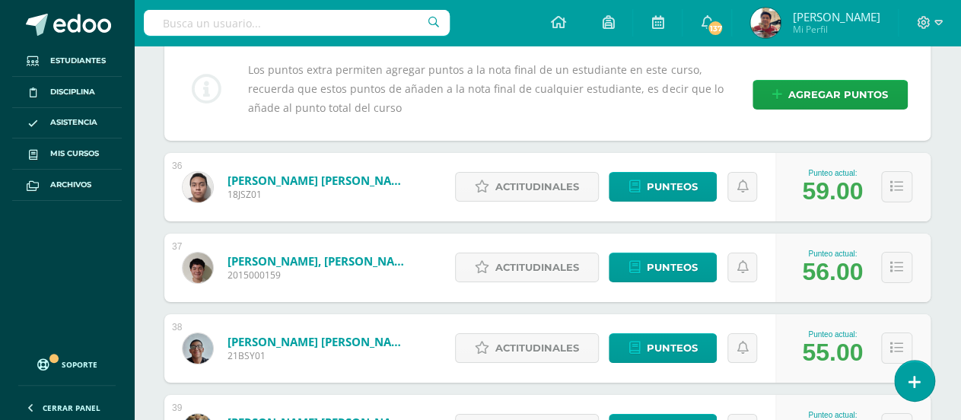
click at [857, 157] on div "Punteo actual: 59.00" at bounding box center [852, 187] width 155 height 68
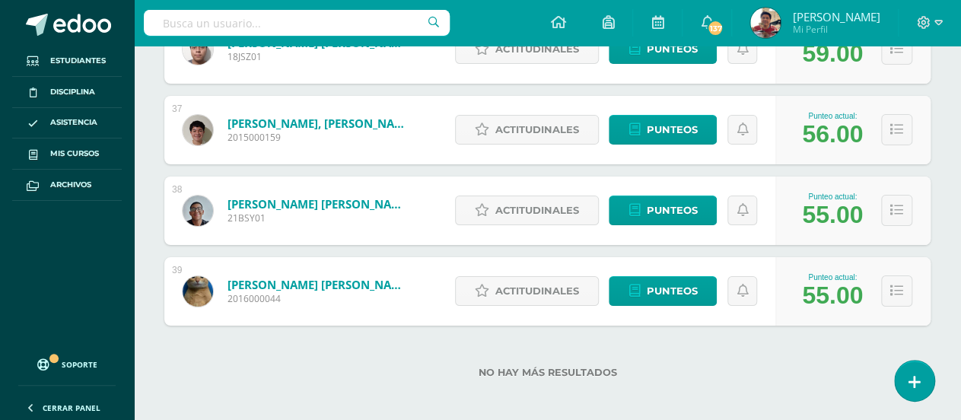
scroll to position [7218, 0]
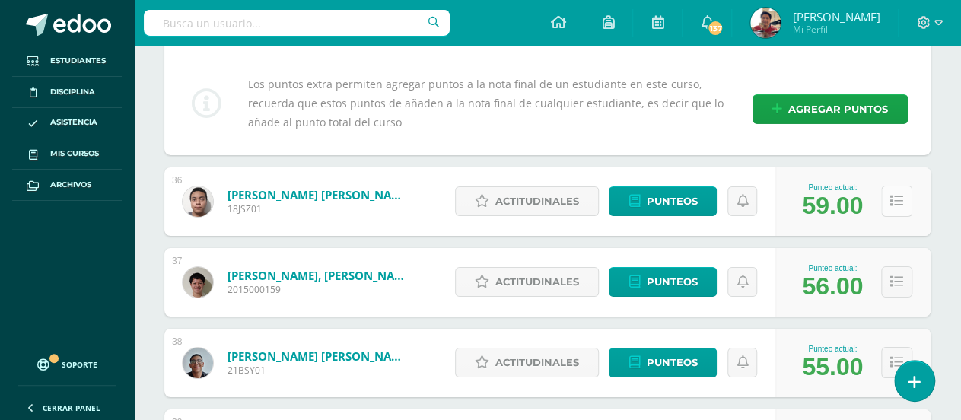
click at [888, 195] on button at bounding box center [896, 201] width 31 height 31
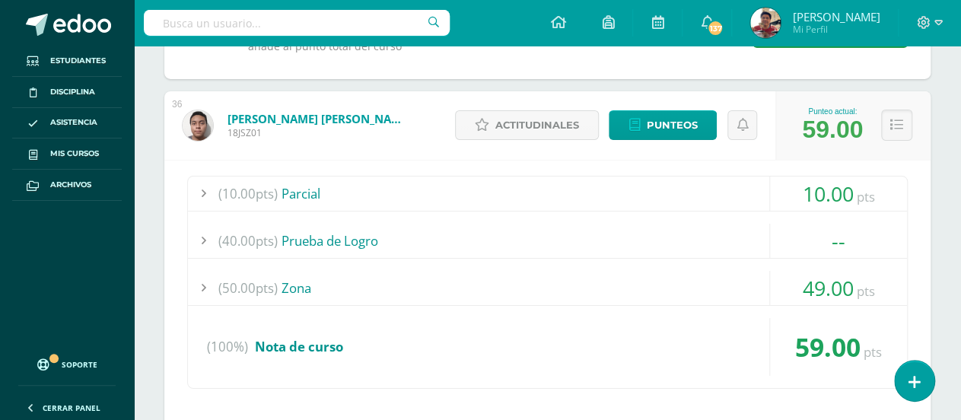
scroll to position [7599, 0]
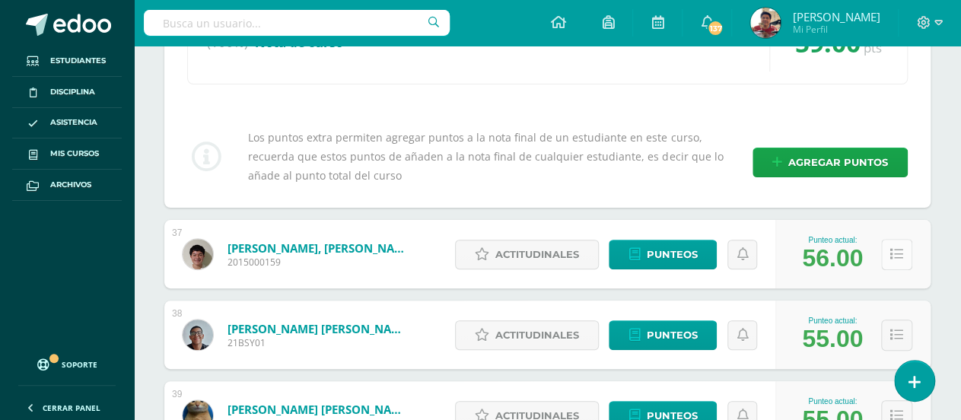
click at [899, 240] on button at bounding box center [896, 254] width 31 height 31
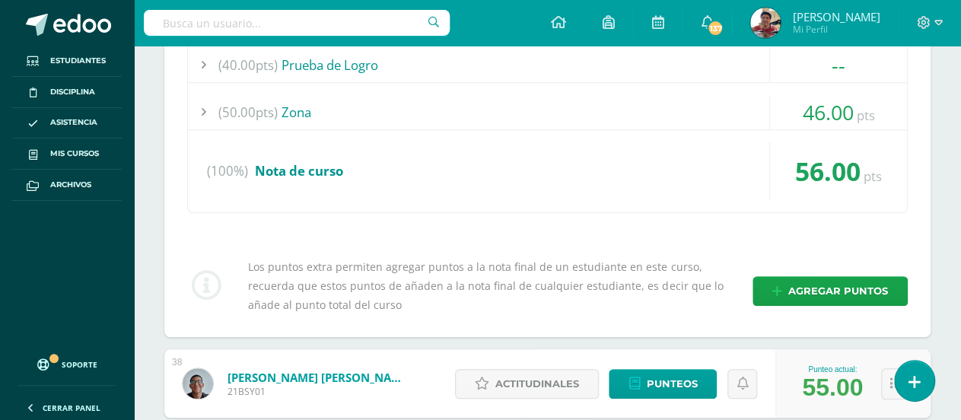
scroll to position [8055, 0]
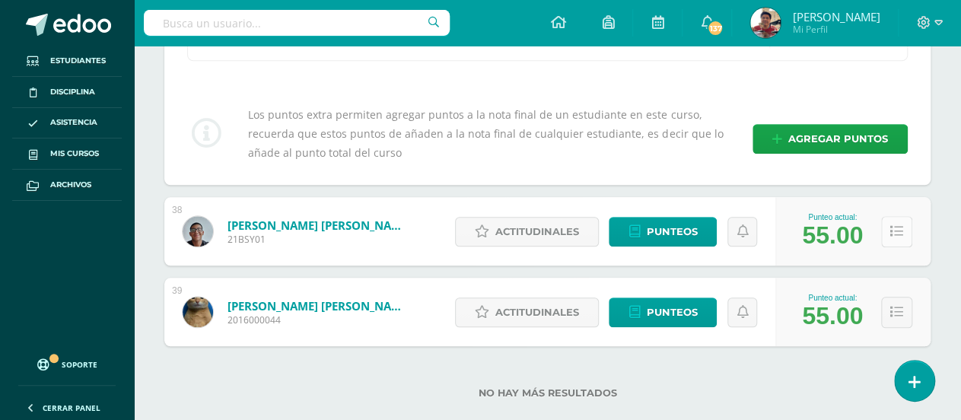
click at [890, 225] on icon at bounding box center [896, 231] width 13 height 13
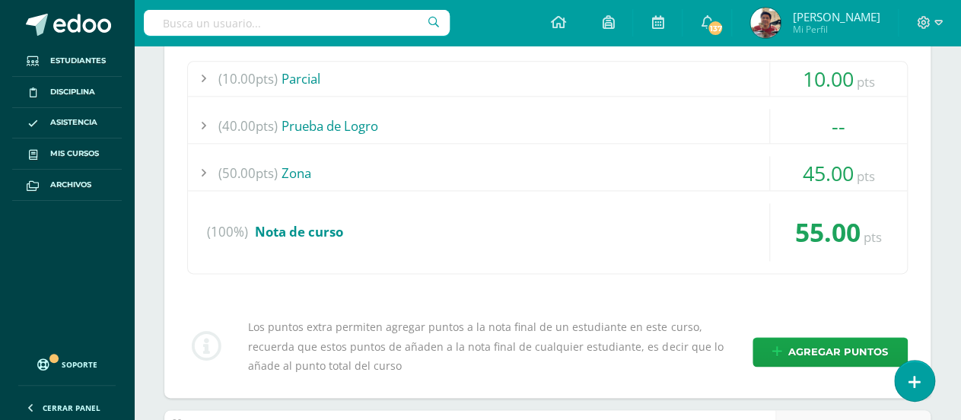
scroll to position [8428, 0]
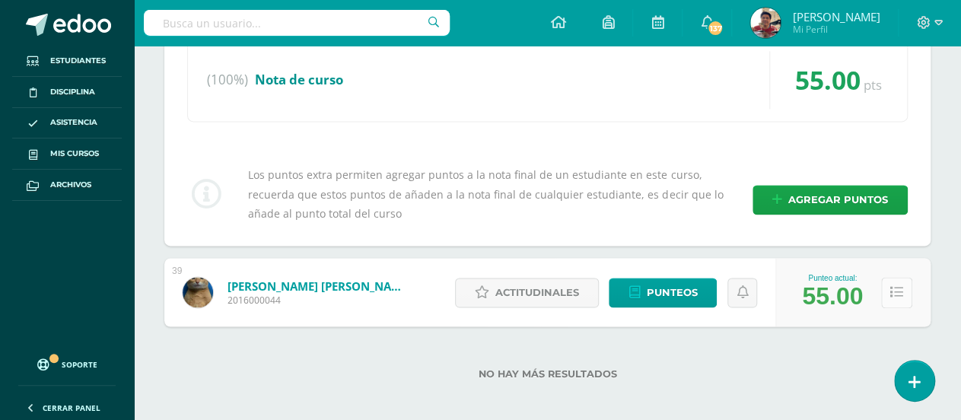
click at [892, 286] on icon at bounding box center [896, 292] width 13 height 13
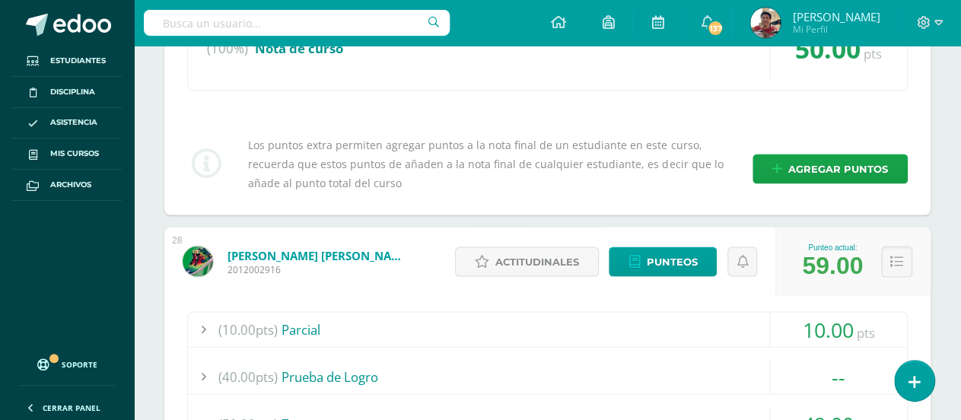
scroll to position [3844, 0]
